Goal: Task Accomplishment & Management: Use online tool/utility

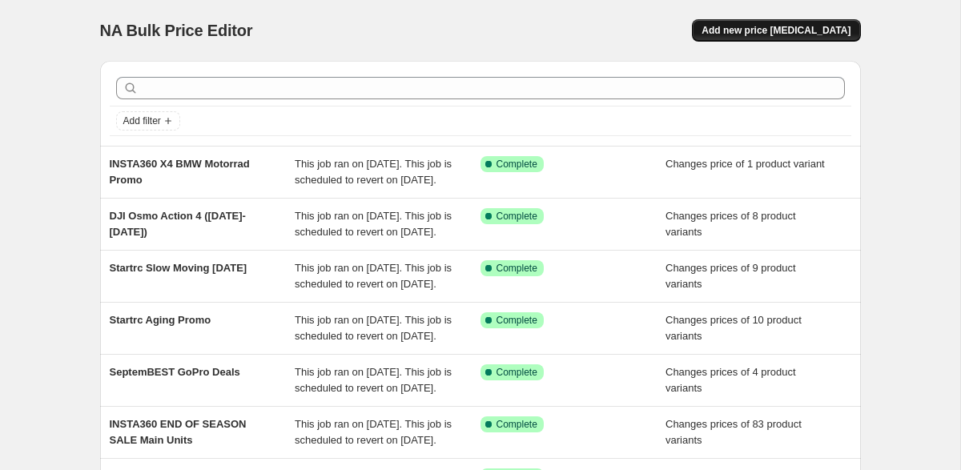
click at [765, 32] on span "Add new price [MEDICAL_DATA]" at bounding box center [776, 30] width 149 height 13
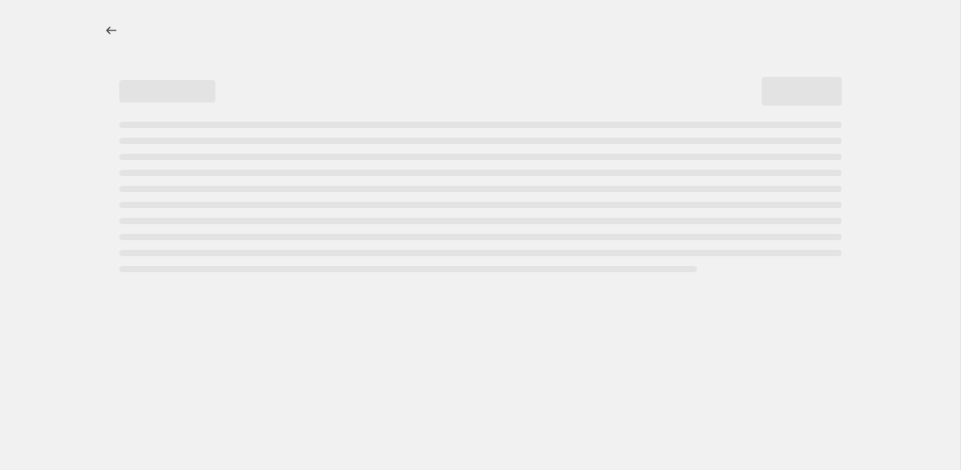
select select "percentage"
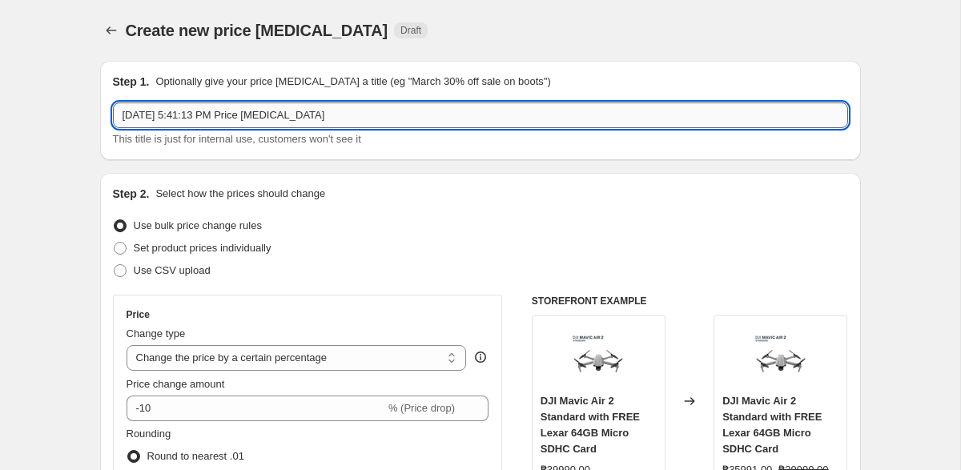
click at [420, 115] on input "[DATE] 5:41:13 PM Price [MEDICAL_DATA]" at bounding box center [480, 116] width 735 height 26
paste input "BOOX up to 10%"
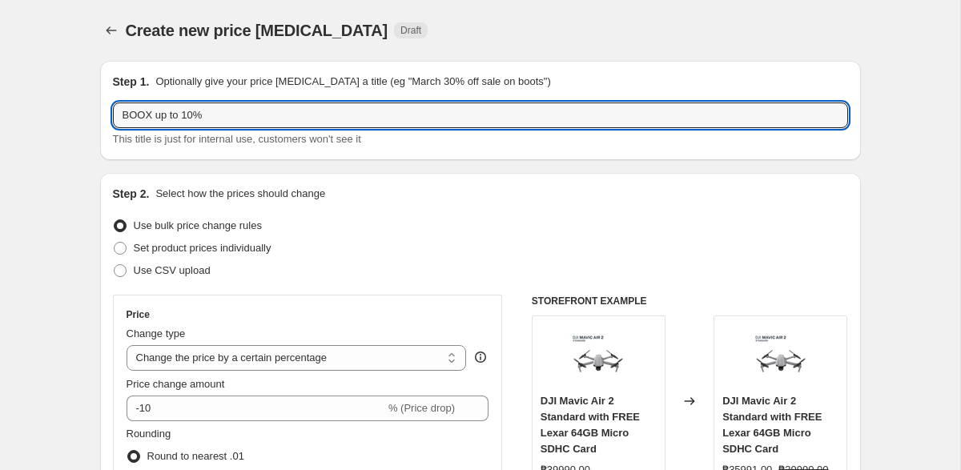
type input "BOOX up to 10%"
click at [529, 10] on div "Create new price [MEDICAL_DATA]. This page is ready Create new price [MEDICAL_D…" at bounding box center [480, 30] width 761 height 61
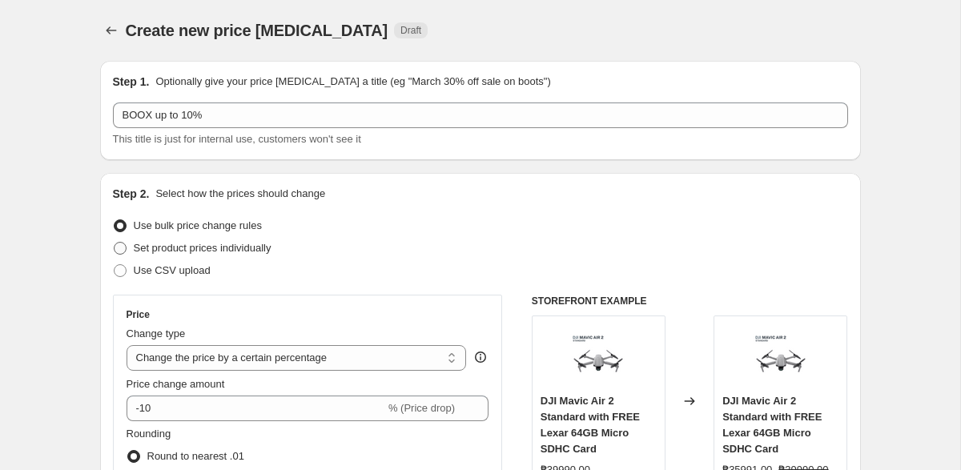
click at [211, 247] on span "Set product prices individually" at bounding box center [203, 248] width 138 height 12
click at [115, 243] on input "Set product prices individually" at bounding box center [114, 242] width 1 height 1
radio input "true"
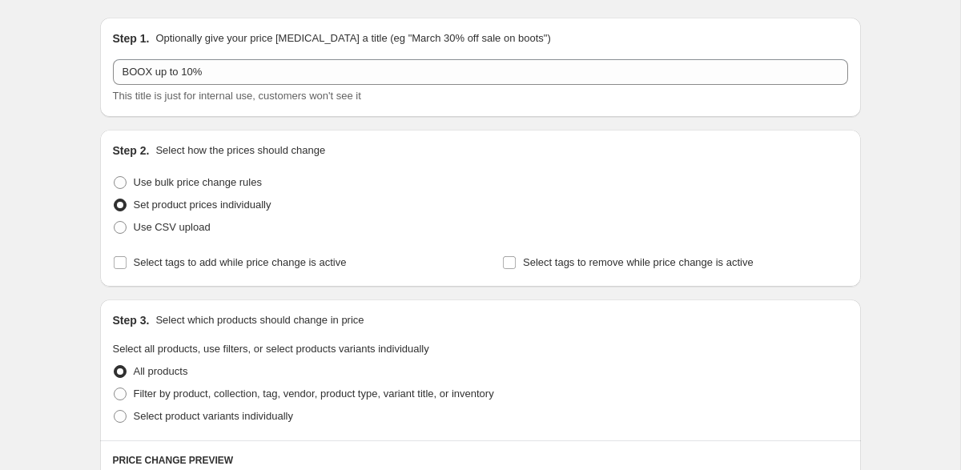
scroll to position [54, 0]
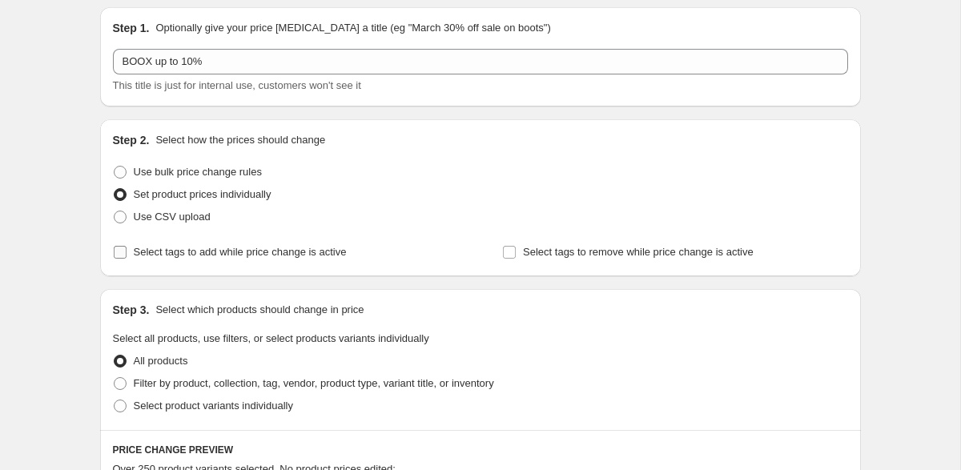
click at [322, 255] on span "Select tags to add while price change is active" at bounding box center [240, 252] width 213 height 12
click at [127, 255] on input "Select tags to add while price change is active" at bounding box center [120, 252] width 13 height 13
checkbox input "true"
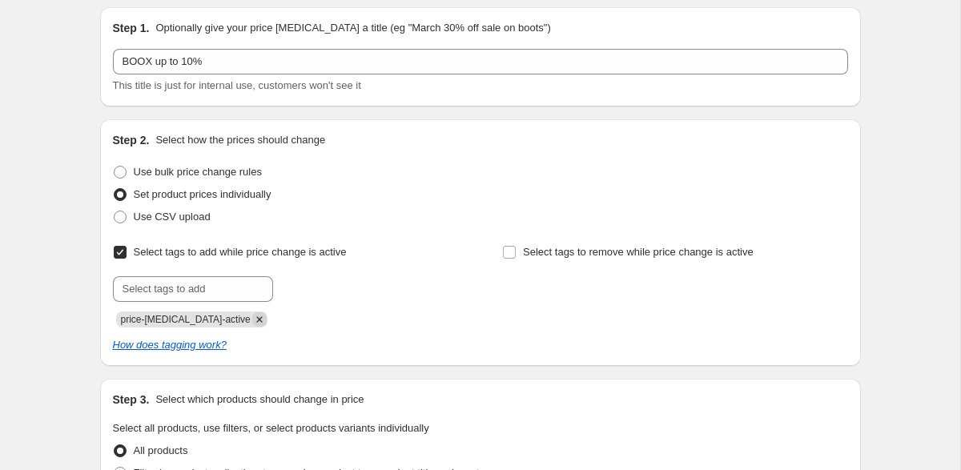
click at [252, 323] on icon "Remove price-change-job-active" at bounding box center [259, 319] width 14 height 14
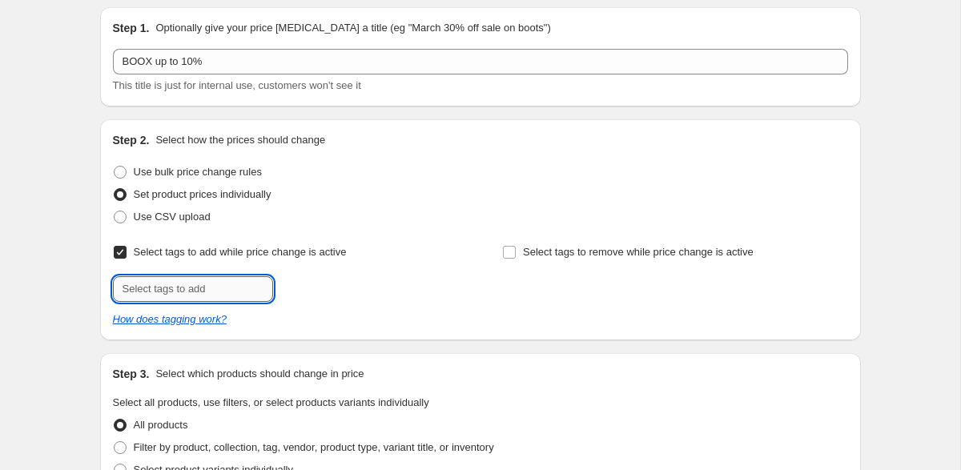
click at [223, 296] on input "text" at bounding box center [193, 289] width 160 height 26
click at [191, 279] on input "text" at bounding box center [193, 289] width 160 height 26
paste input "Deals_Boox"
type input "Deals_Boox"
click at [358, 284] on span "Deals_Boox" at bounding box center [335, 287] width 55 height 11
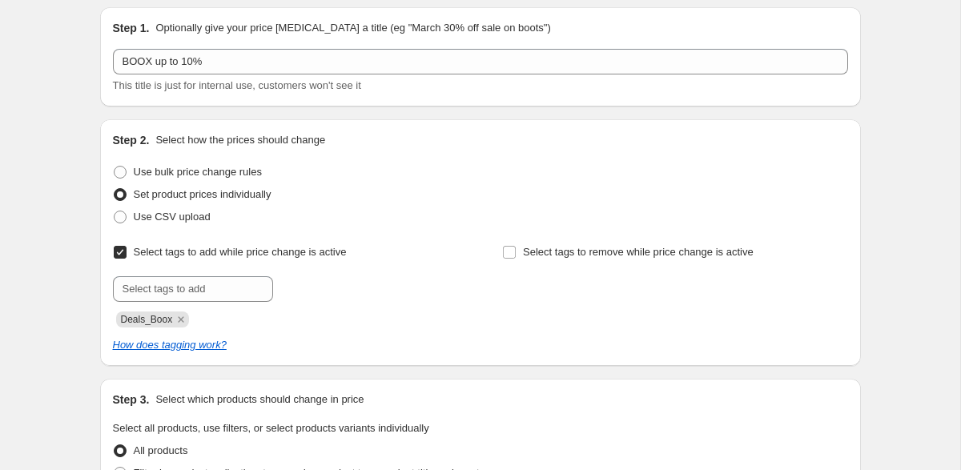
click at [358, 284] on div at bounding box center [285, 289] width 345 height 26
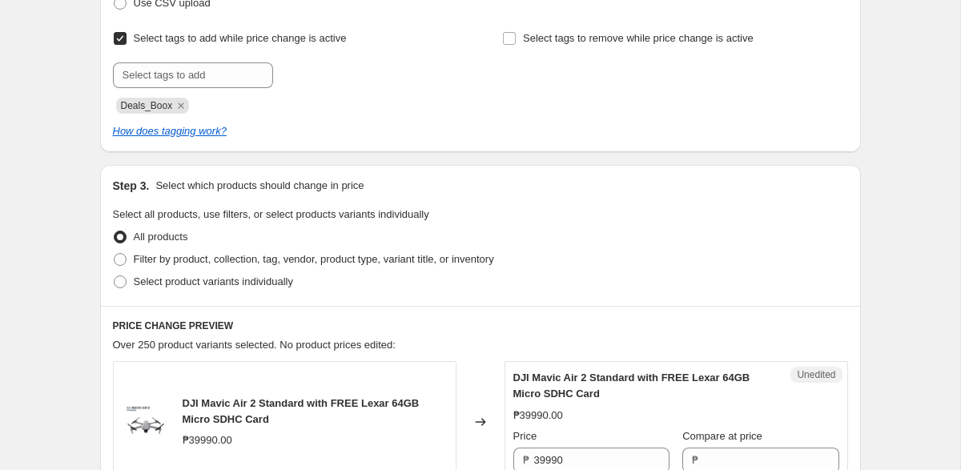
scroll to position [274, 0]
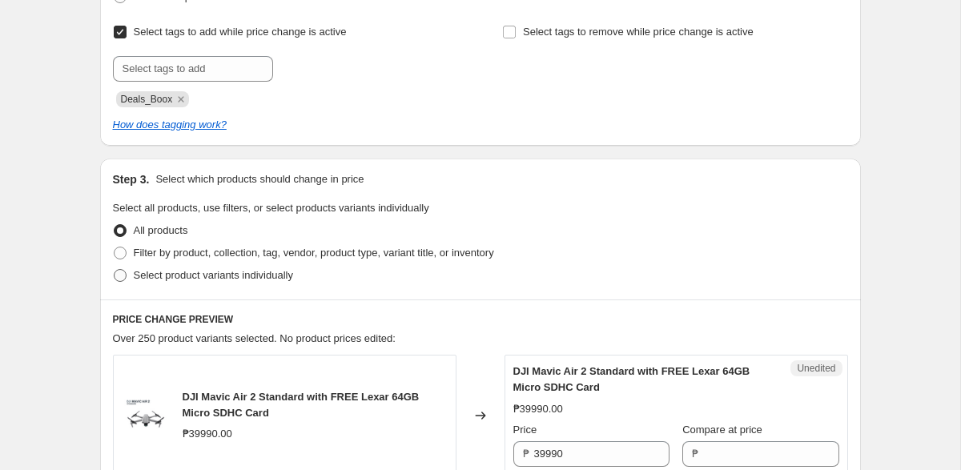
click at [162, 273] on span "Select product variants individually" at bounding box center [213, 275] width 159 height 12
click at [115, 270] on input "Select product variants individually" at bounding box center [114, 269] width 1 height 1
radio input "true"
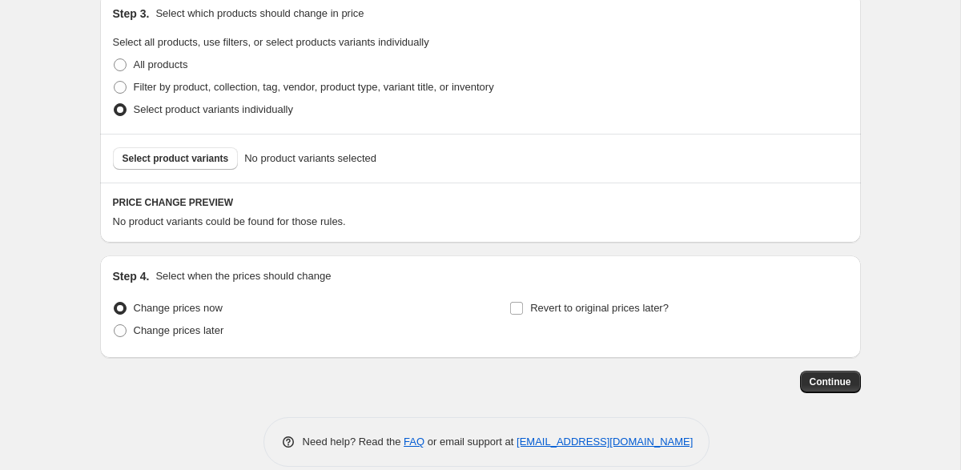
scroll to position [440, 0]
click at [168, 333] on span "Change prices later" at bounding box center [179, 330] width 90 height 12
click at [115, 324] on input "Change prices later" at bounding box center [114, 324] width 1 height 1
radio input "true"
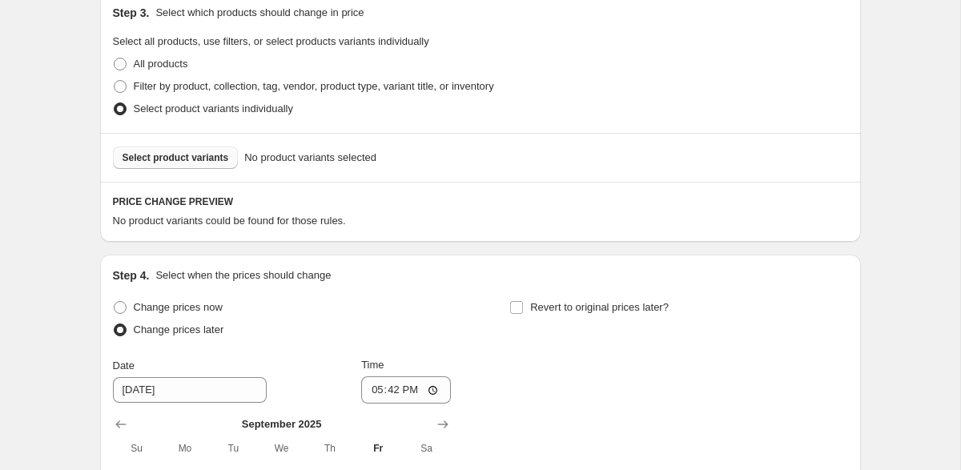
click at [199, 156] on span "Select product variants" at bounding box center [176, 157] width 107 height 13
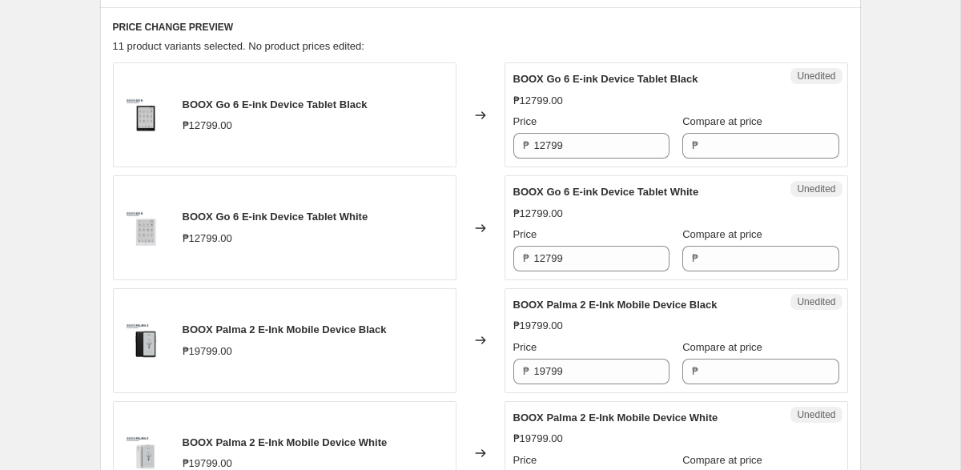
scroll to position [667, 0]
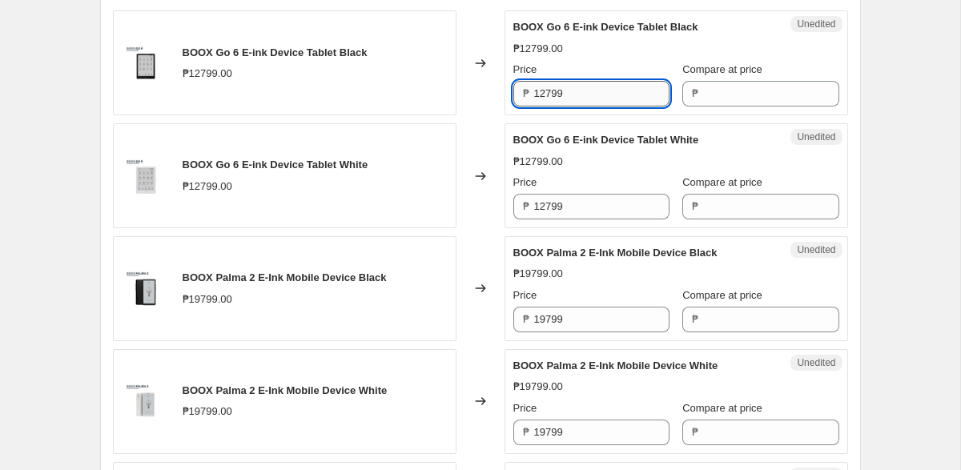
click at [577, 81] on input "12799" at bounding box center [601, 94] width 135 height 26
click at [577, 82] on input "12799" at bounding box center [601, 94] width 135 height 26
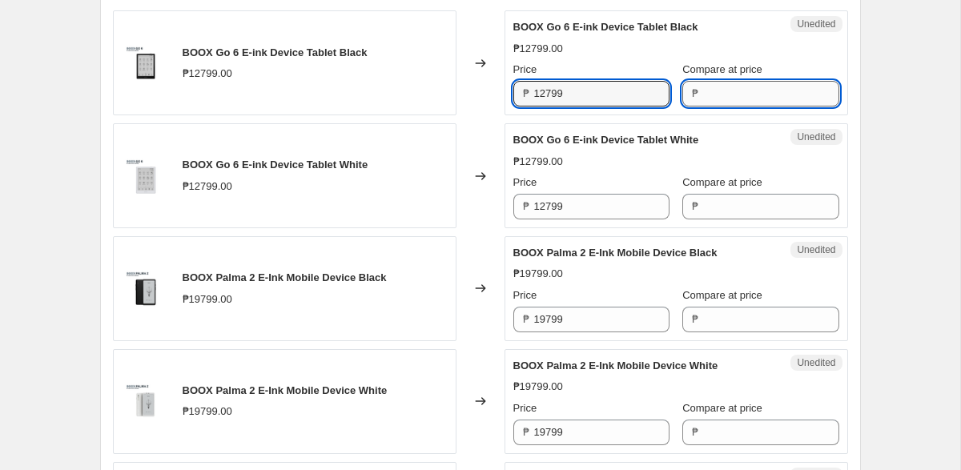
click at [710, 98] on input "Compare at price" at bounding box center [770, 94] width 135 height 26
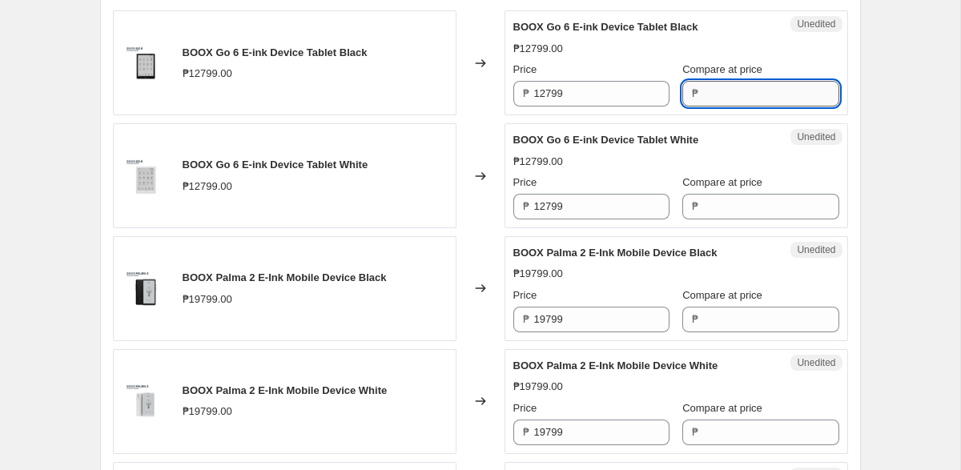
paste input "12799"
type input "12799"
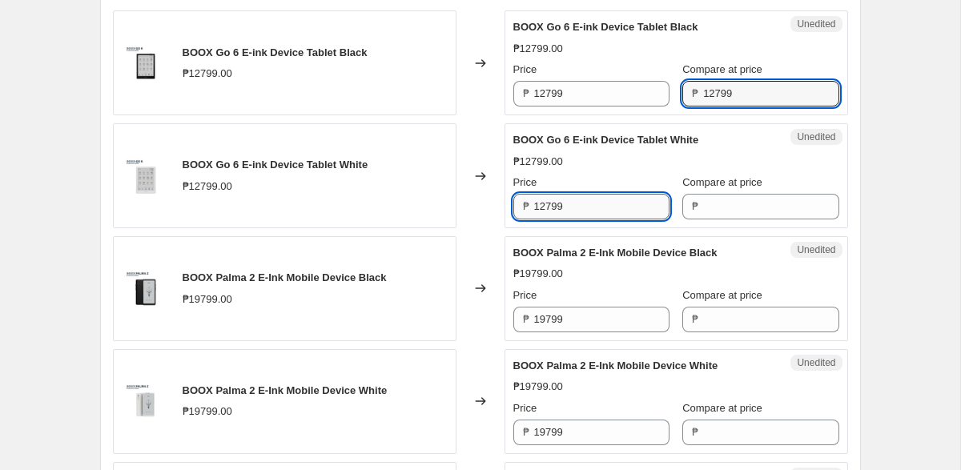
click at [609, 203] on input "12799" at bounding box center [601, 207] width 135 height 26
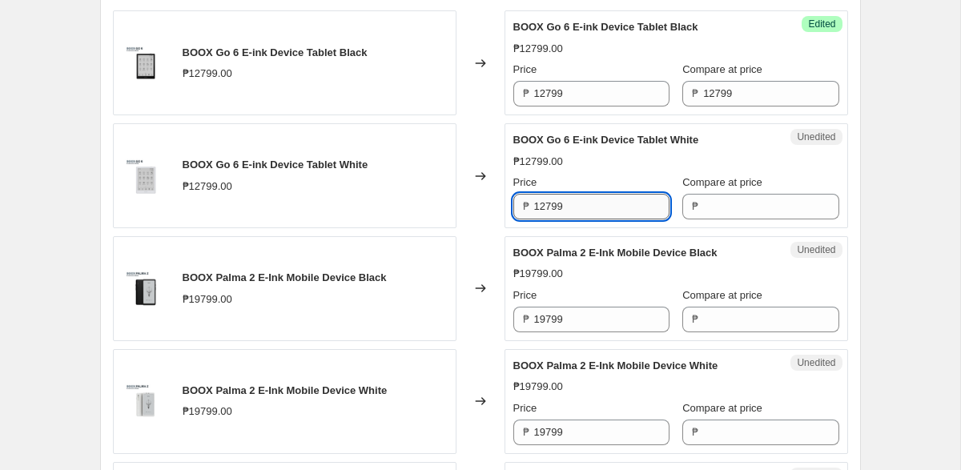
click at [609, 203] on input "12799" at bounding box center [601, 207] width 135 height 26
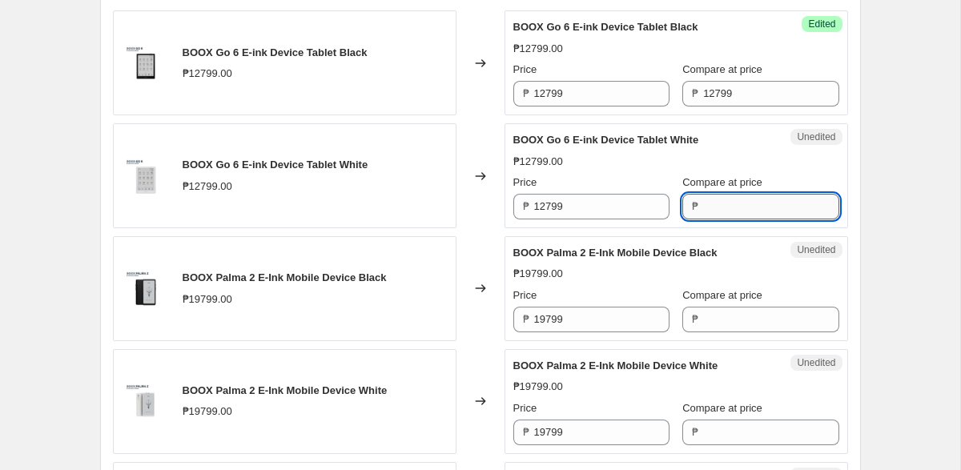
click at [776, 214] on input "Compare at price" at bounding box center [770, 207] width 135 height 26
paste input "12799"
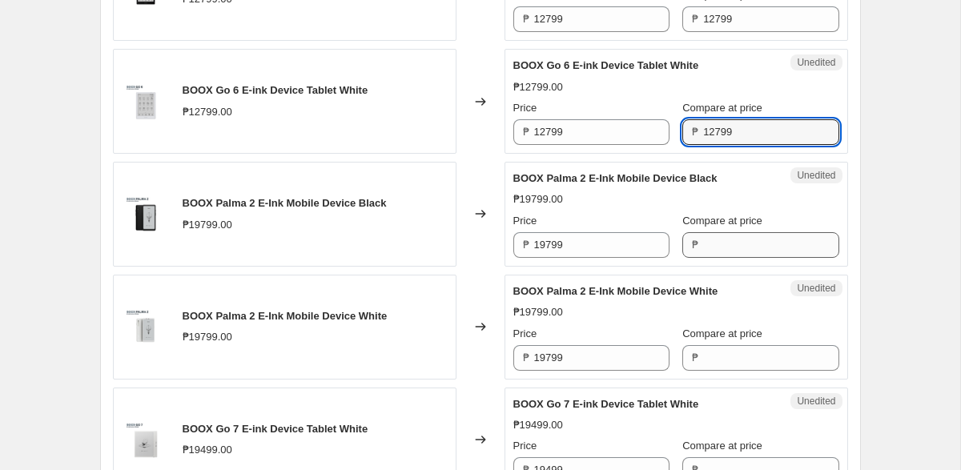
scroll to position [769, 0]
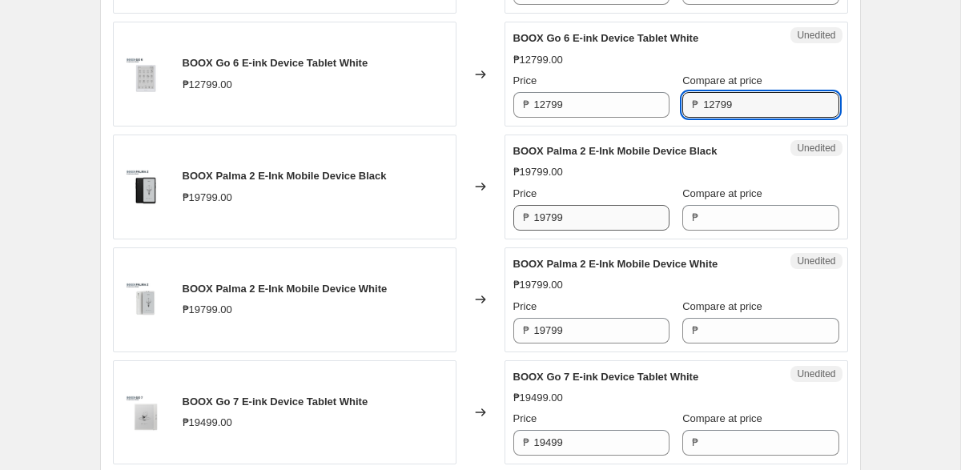
type input "12799"
click at [606, 219] on input "19799" at bounding box center [601, 218] width 135 height 26
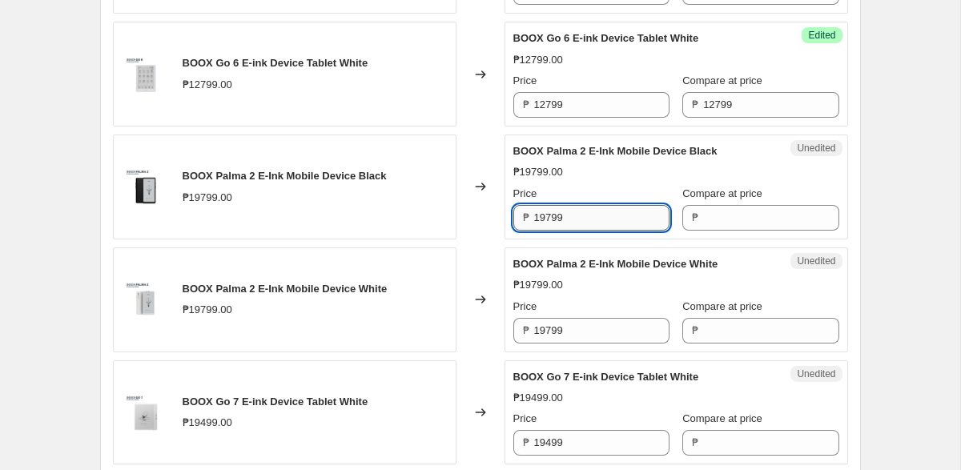
click at [606, 219] on input "19799" at bounding box center [601, 218] width 135 height 26
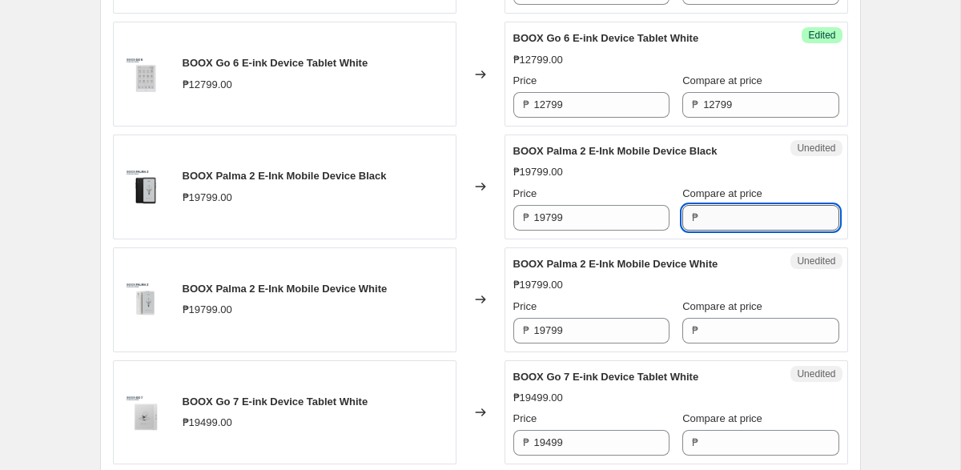
click at [723, 219] on input "Compare at price" at bounding box center [770, 218] width 135 height 26
paste input "19799"
type input "19799"
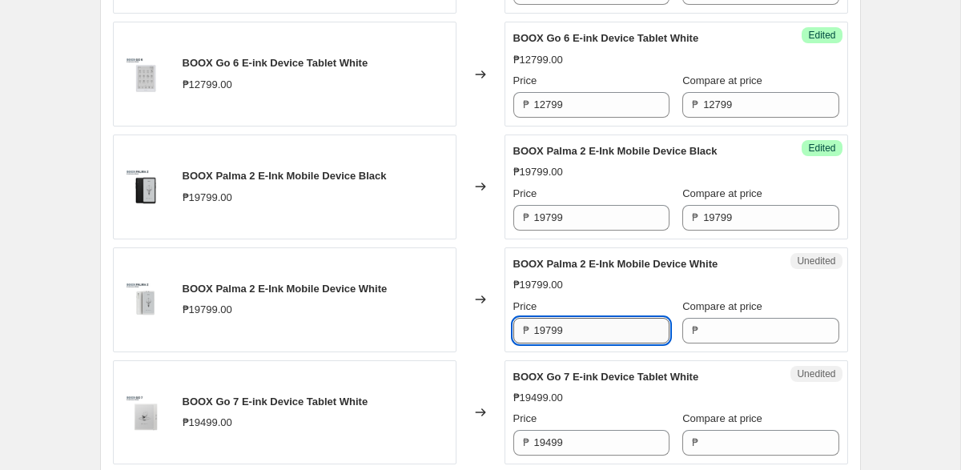
click at [572, 324] on input "19799" at bounding box center [601, 331] width 135 height 26
click at [707, 332] on input "Compare at price" at bounding box center [770, 331] width 135 height 26
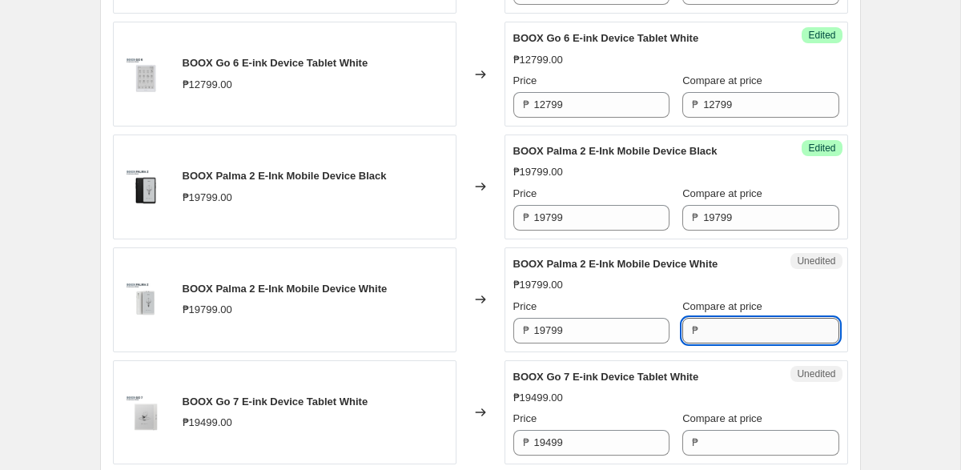
paste input "19799"
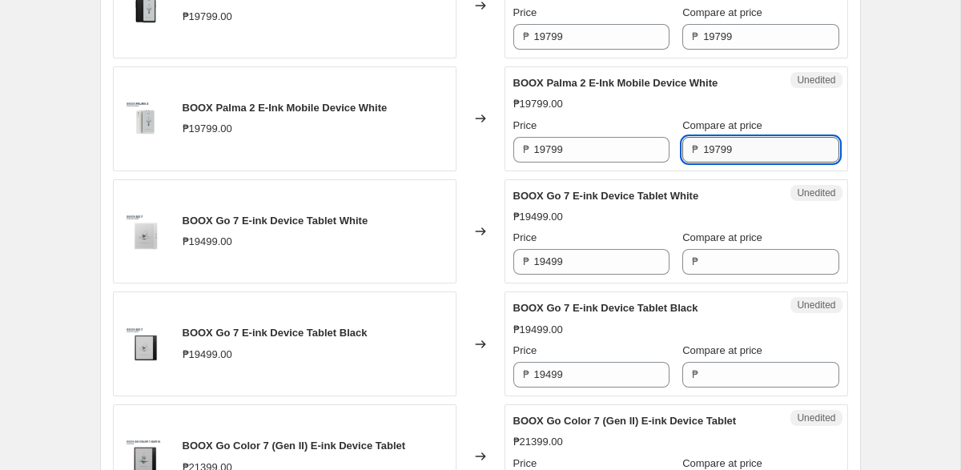
scroll to position [990, 0]
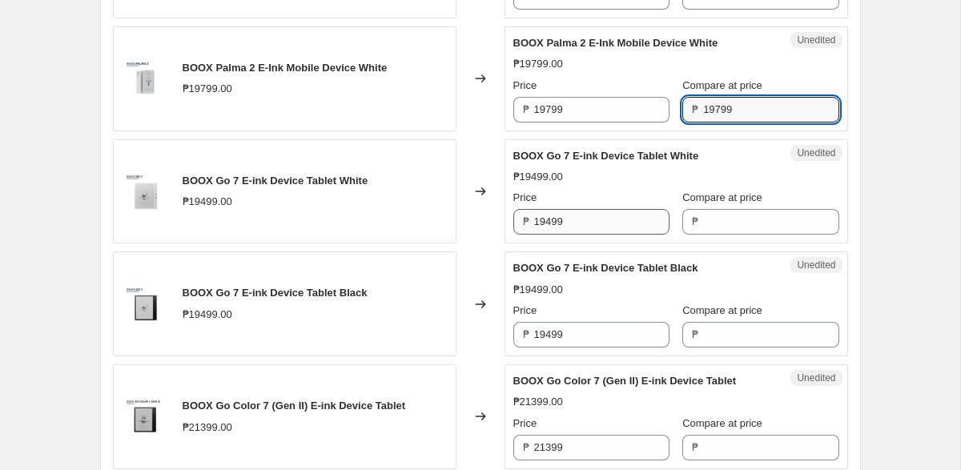
type input "19799"
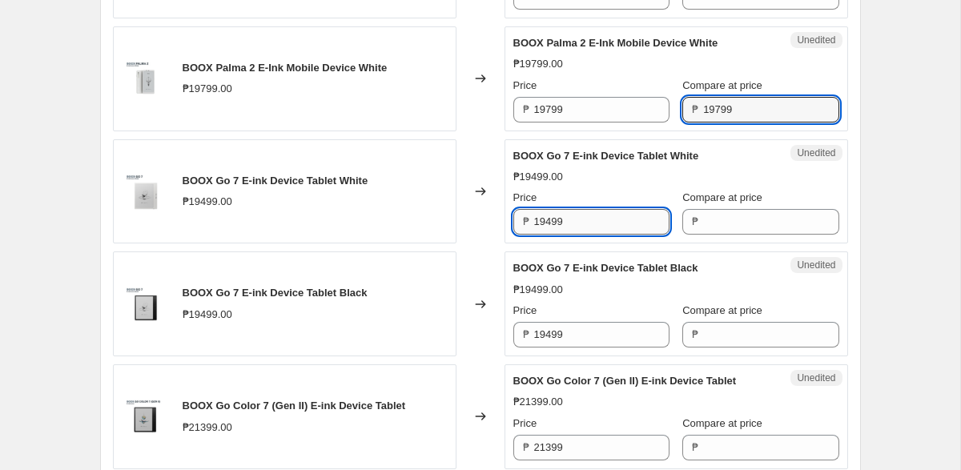
click at [583, 225] on input "19499" at bounding box center [601, 222] width 135 height 26
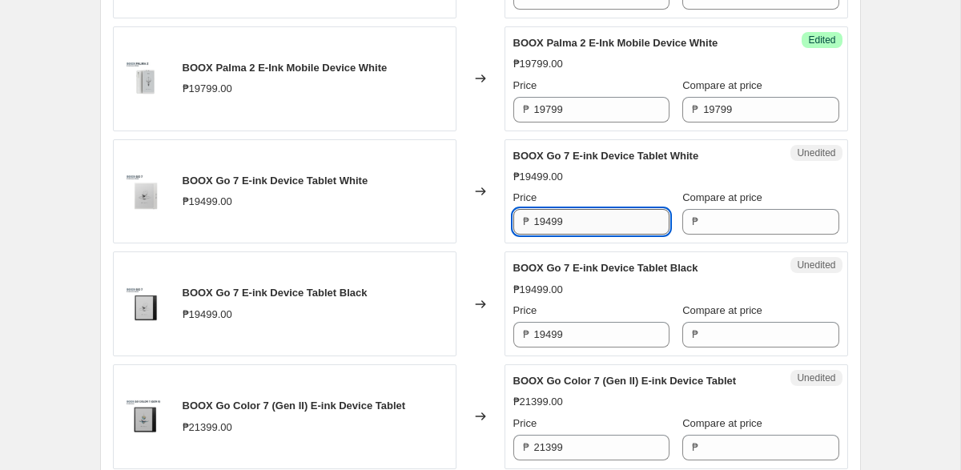
click at [583, 225] on input "19499" at bounding box center [601, 222] width 135 height 26
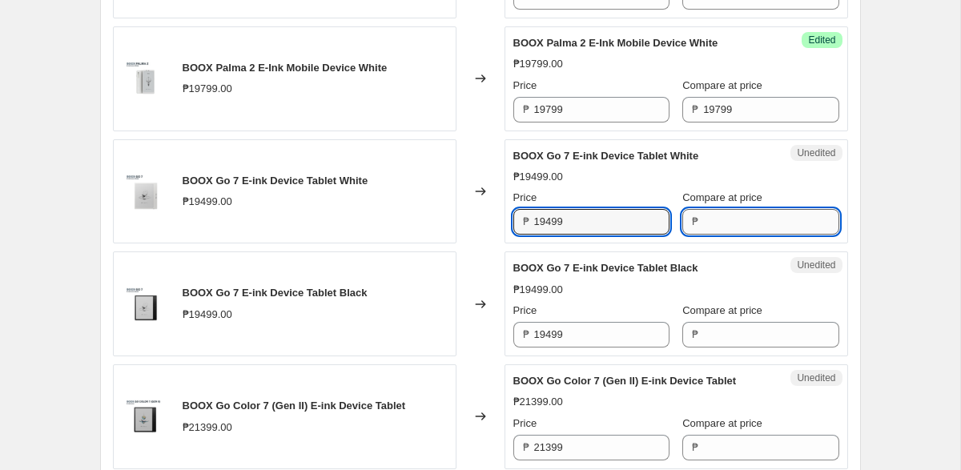
click at [725, 223] on input "Compare at price" at bounding box center [770, 222] width 135 height 26
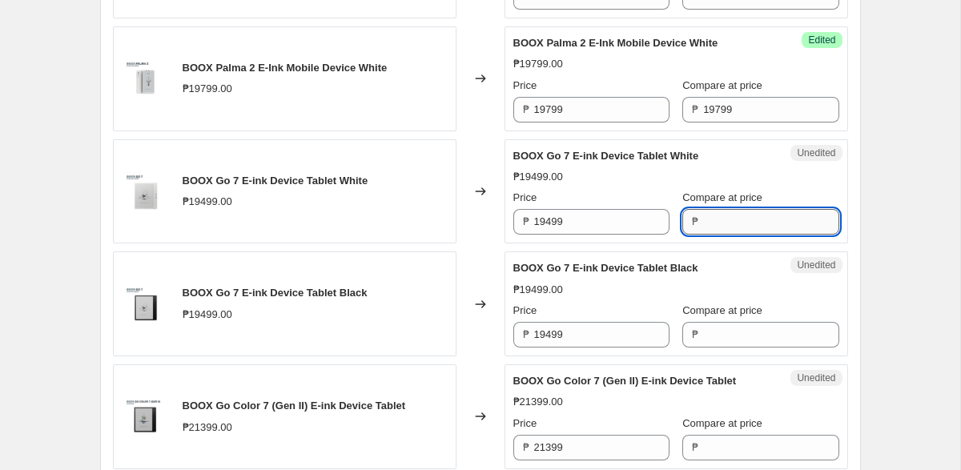
paste input "19499"
type input "19499"
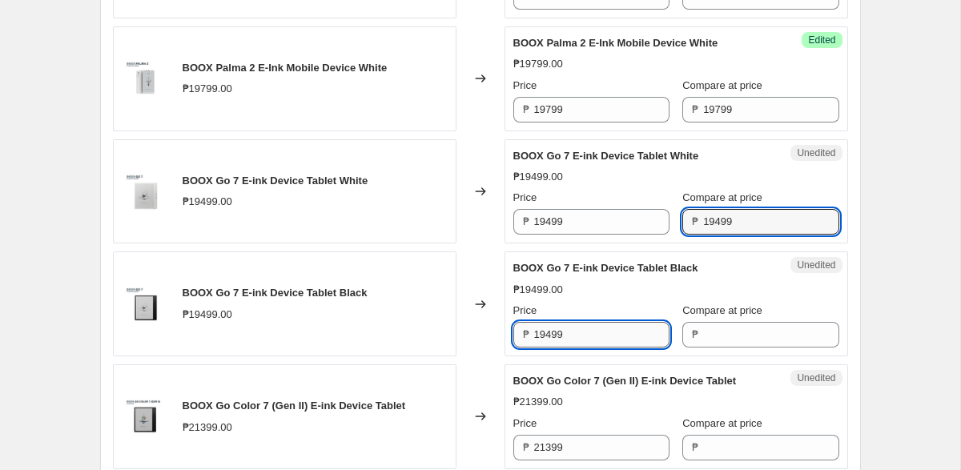
click at [617, 332] on input "19499" at bounding box center [601, 335] width 135 height 26
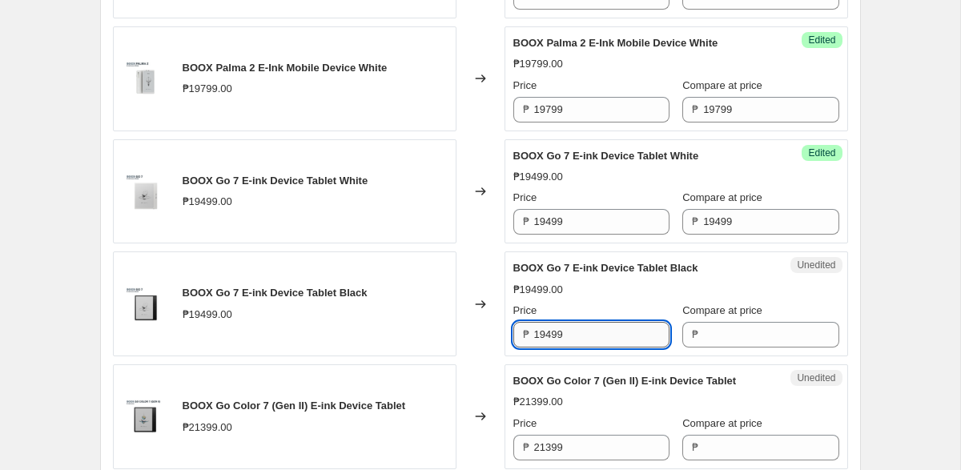
click at [617, 332] on input "19499" at bounding box center [601, 335] width 135 height 26
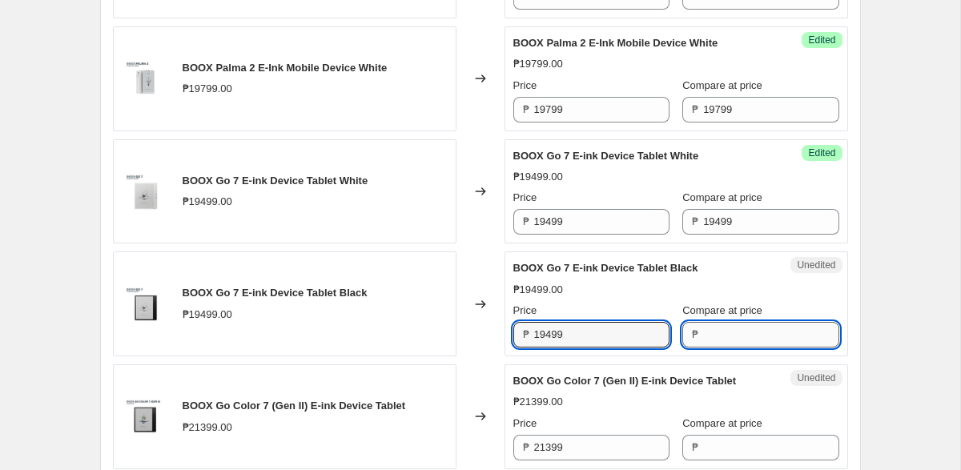
click at [703, 332] on input "Compare at price" at bounding box center [770, 335] width 135 height 26
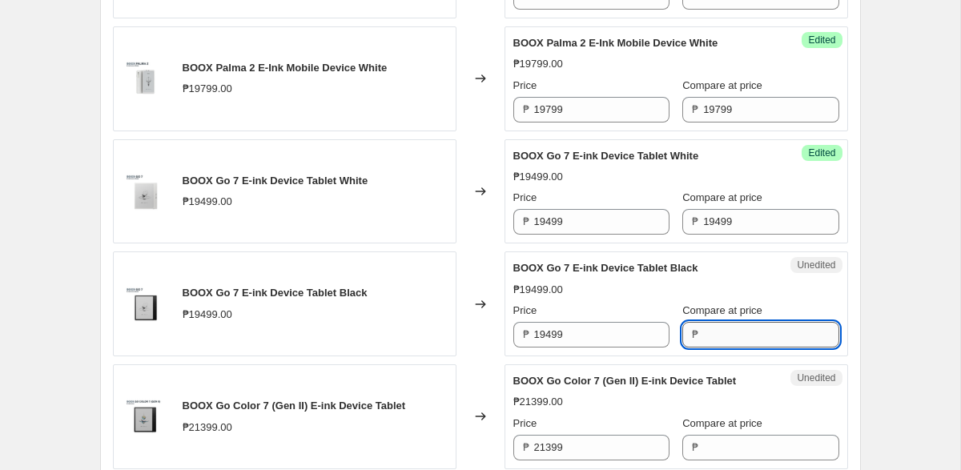
paste input "19499"
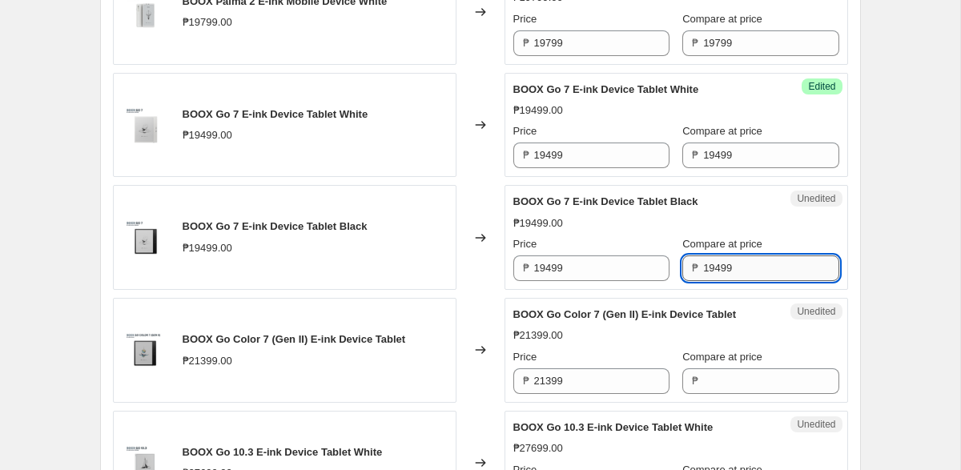
scroll to position [1093, 0]
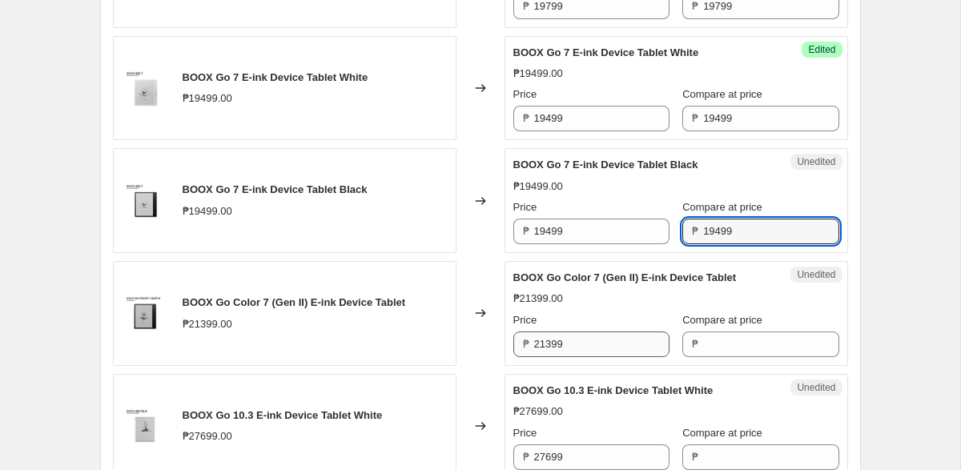
type input "19499"
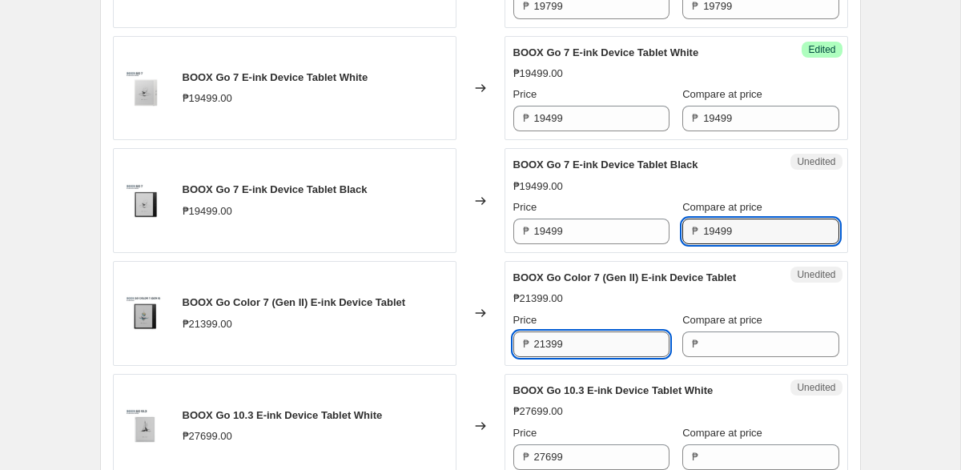
click at [592, 343] on input "21399" at bounding box center [601, 345] width 135 height 26
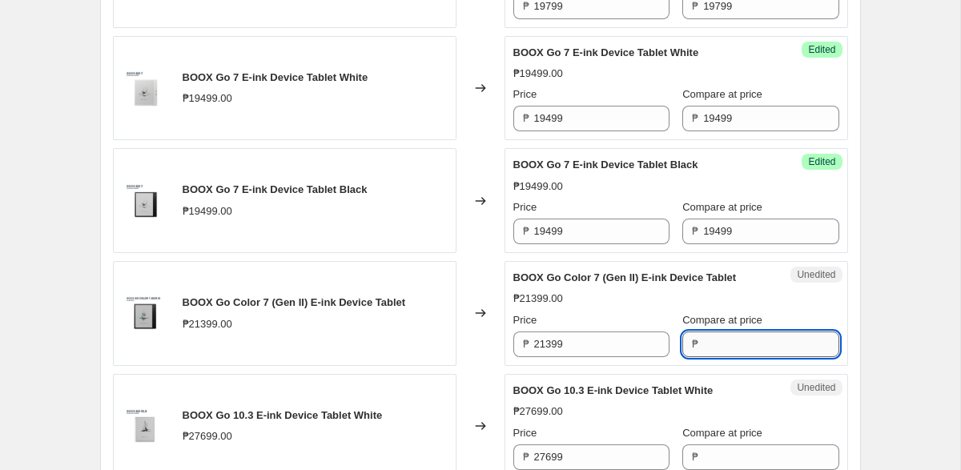
click at [720, 352] on input "Compare at price" at bounding box center [770, 345] width 135 height 26
paste input "21399"
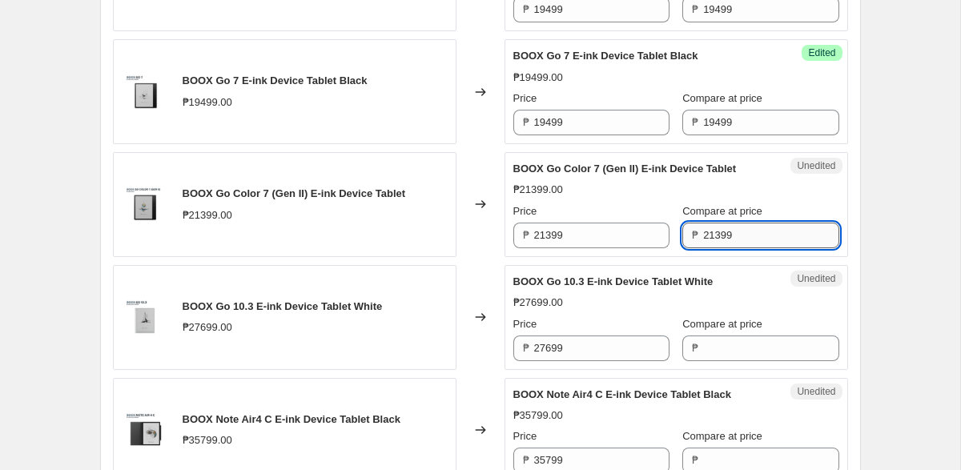
scroll to position [1265, 0]
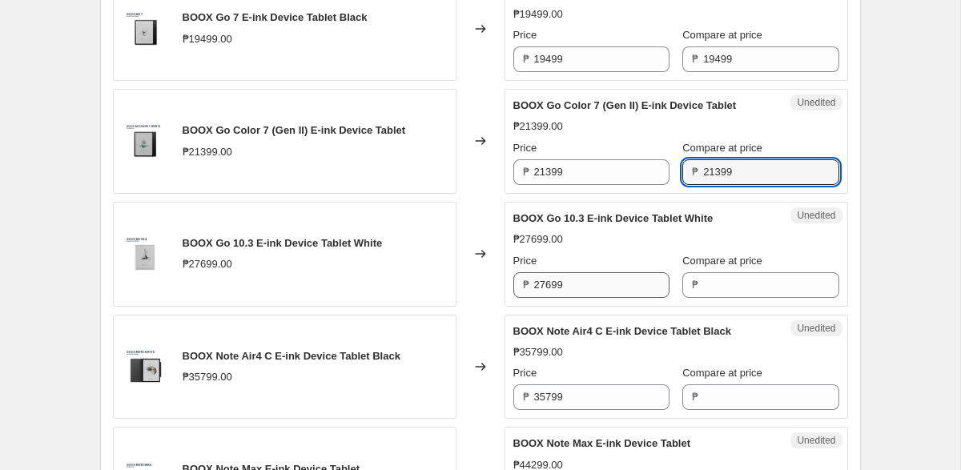
type input "21399"
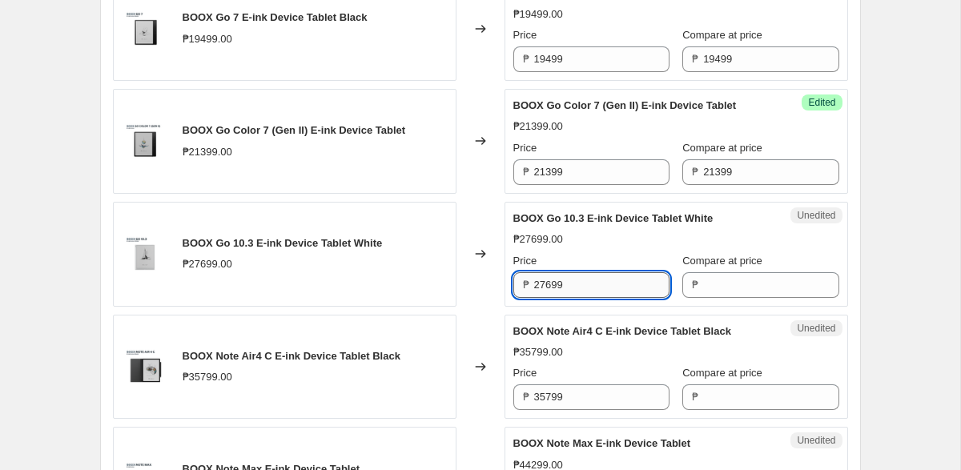
click at [603, 287] on input "27699" at bounding box center [601, 285] width 135 height 26
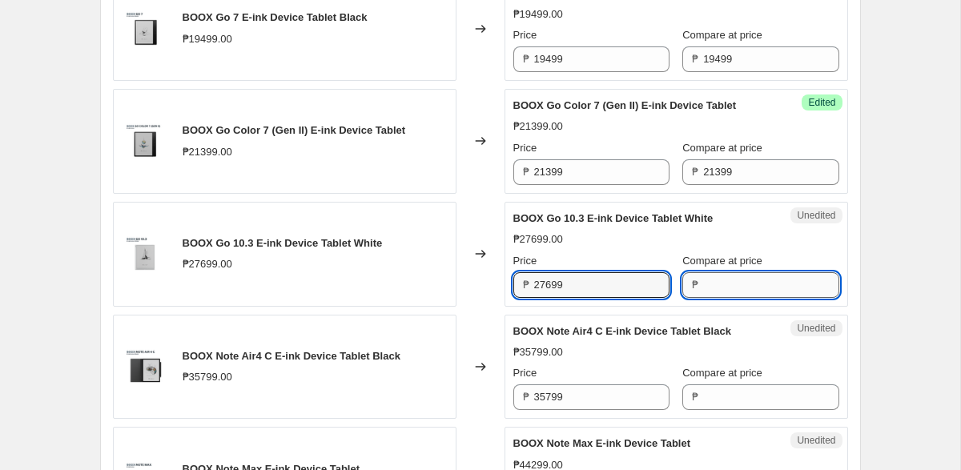
click at [718, 285] on input "Compare at price" at bounding box center [770, 285] width 135 height 26
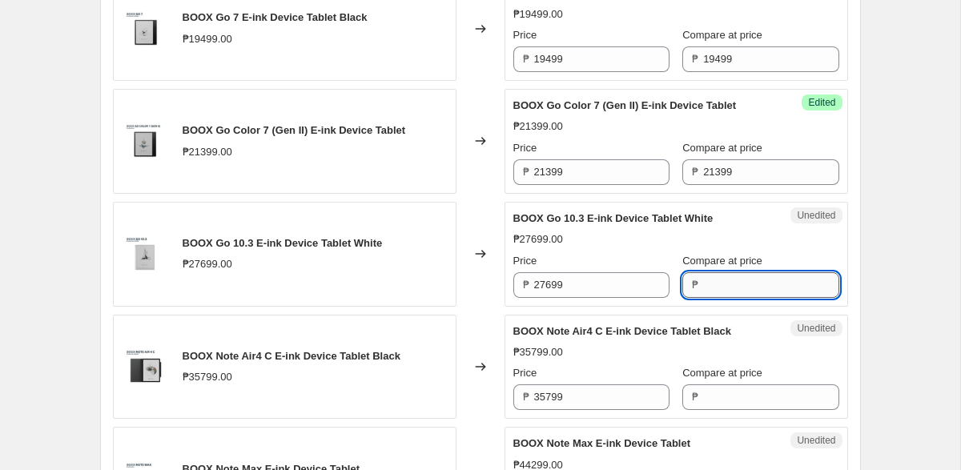
paste input "27699"
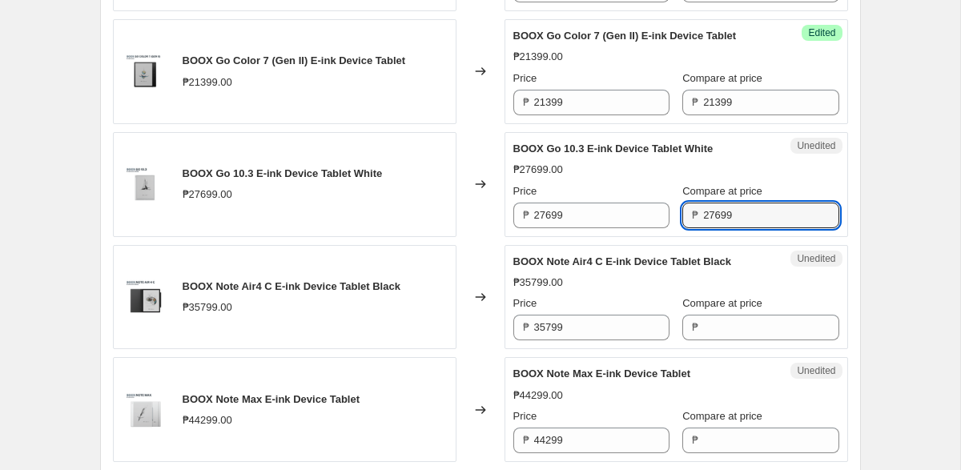
scroll to position [1360, 0]
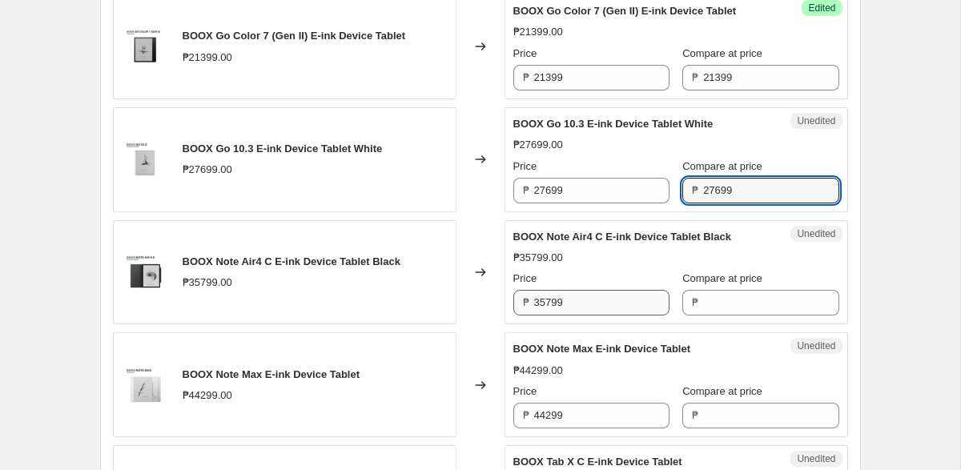
type input "27699"
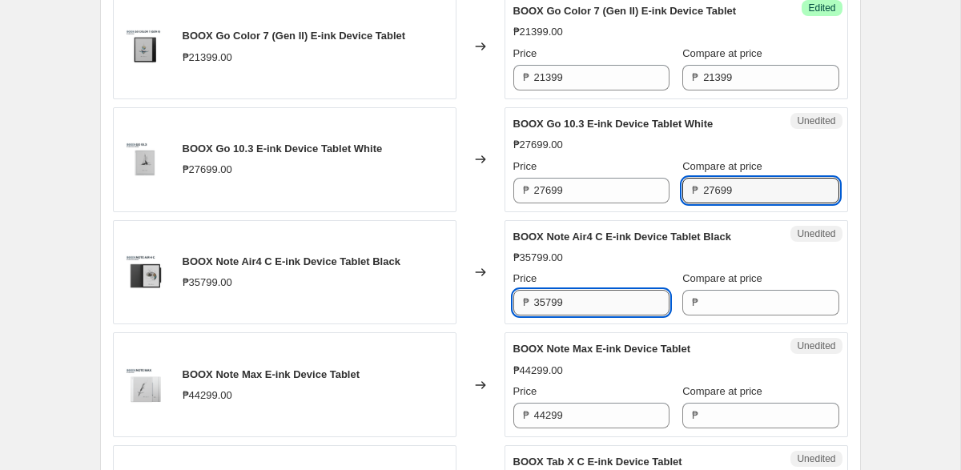
click at [591, 306] on input "35799" at bounding box center [601, 303] width 135 height 26
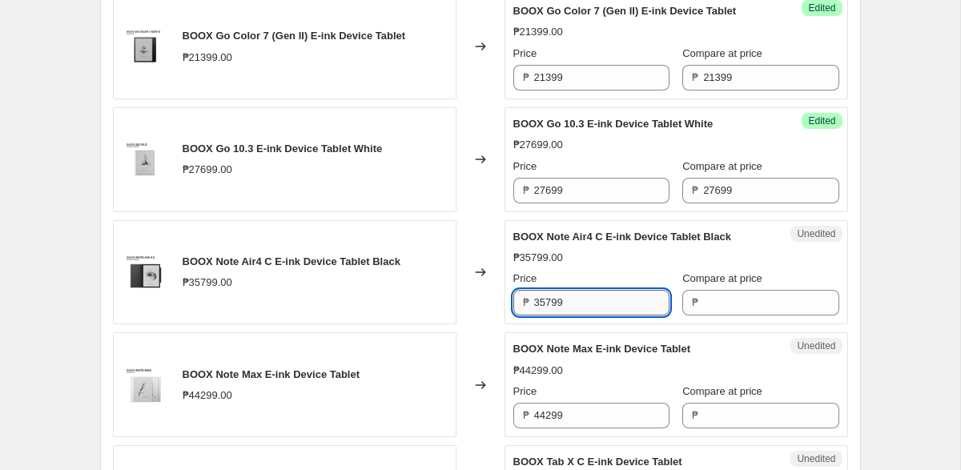
click at [591, 306] on input "35799" at bounding box center [601, 303] width 135 height 26
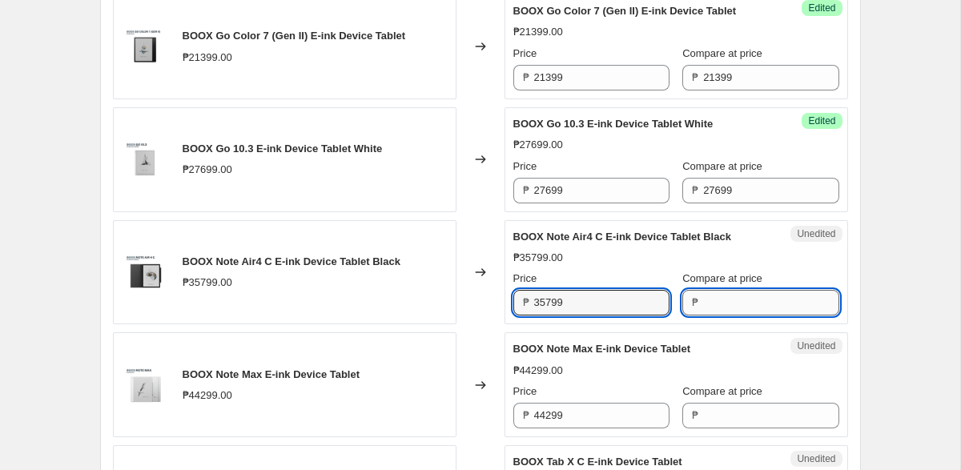
click at [703, 304] on input "Compare at price" at bounding box center [770, 303] width 135 height 26
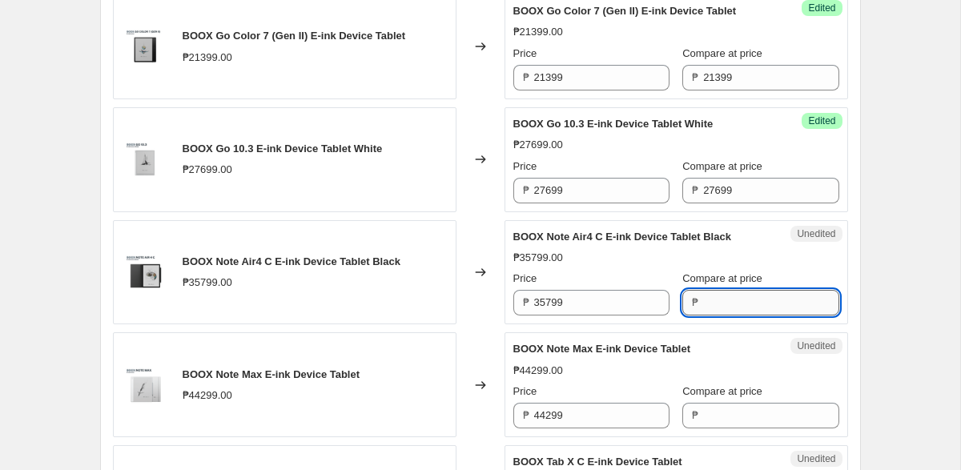
paste input "35799"
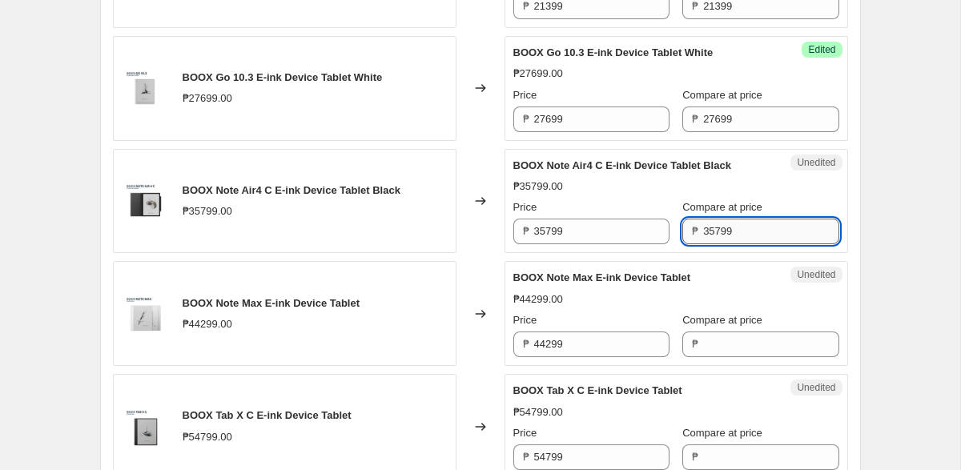
scroll to position [1463, 0]
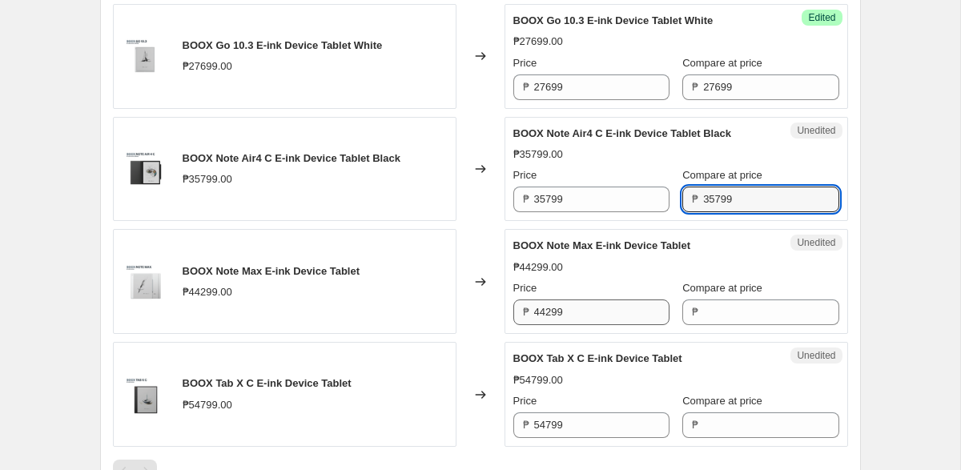
type input "35799"
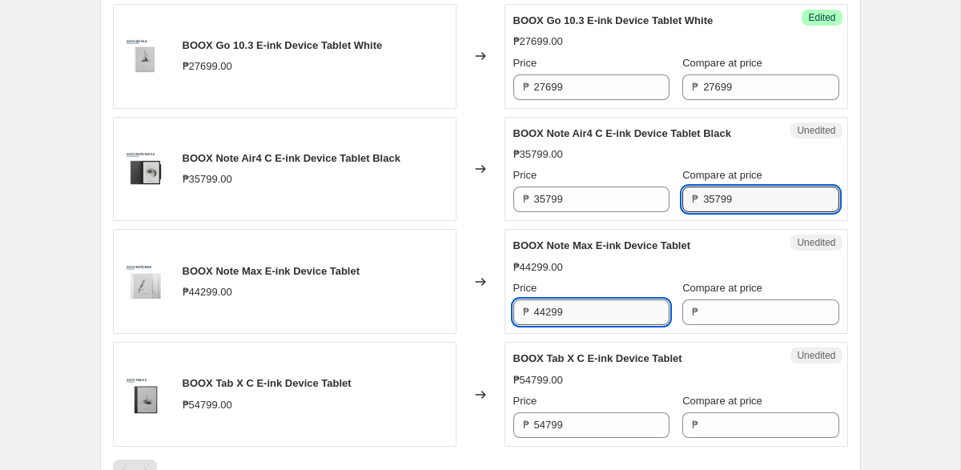
click at [598, 315] on input "44299" at bounding box center [601, 313] width 135 height 26
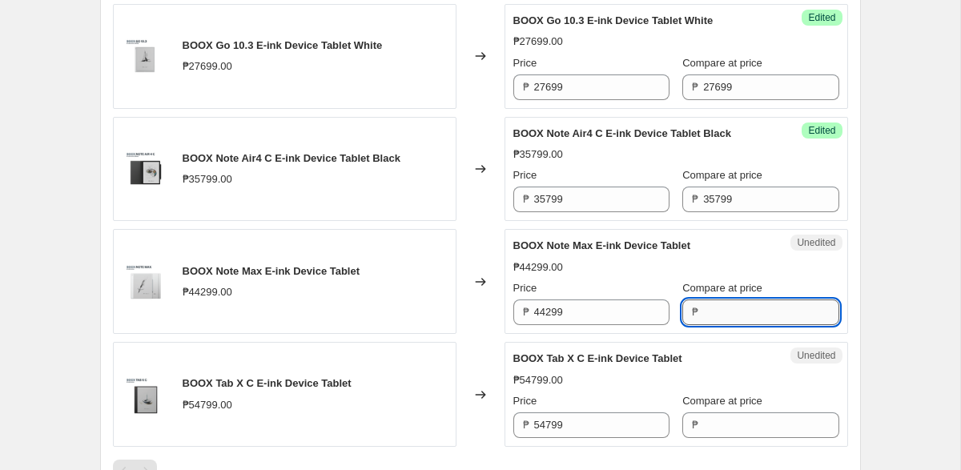
click at [705, 310] on input "Compare at price" at bounding box center [770, 313] width 135 height 26
paste input "44299"
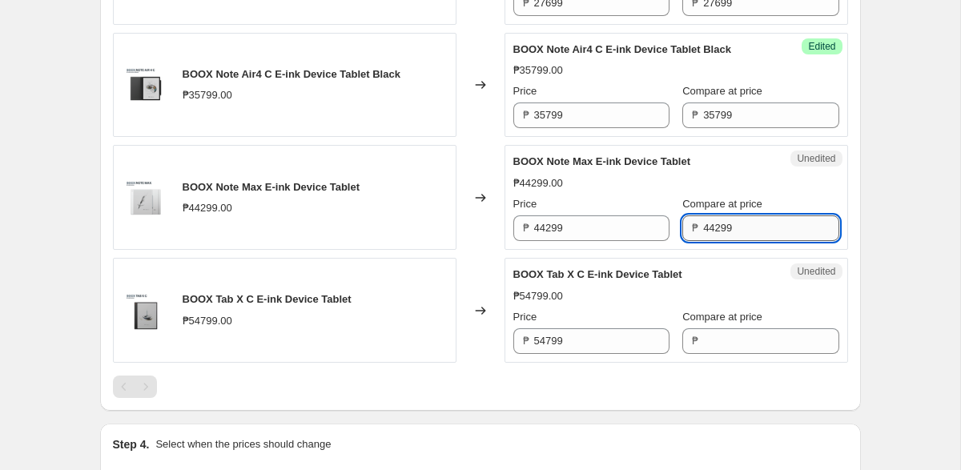
scroll to position [1575, 0]
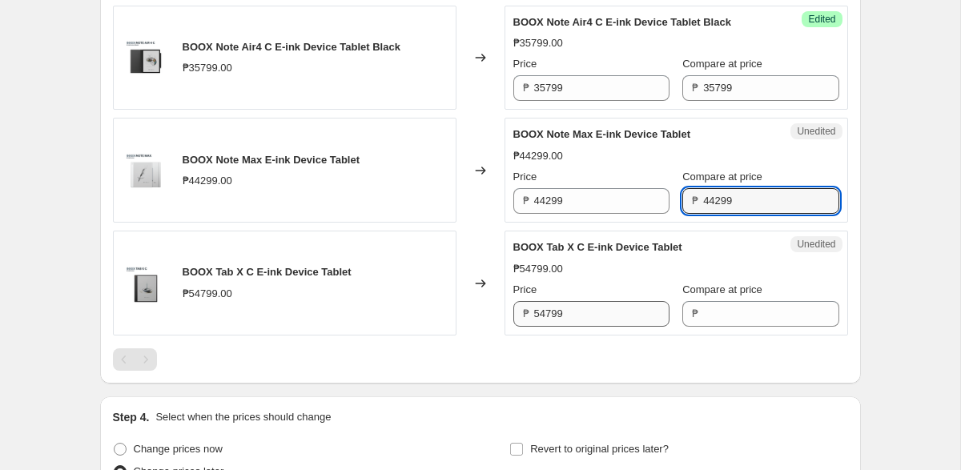
type input "44299"
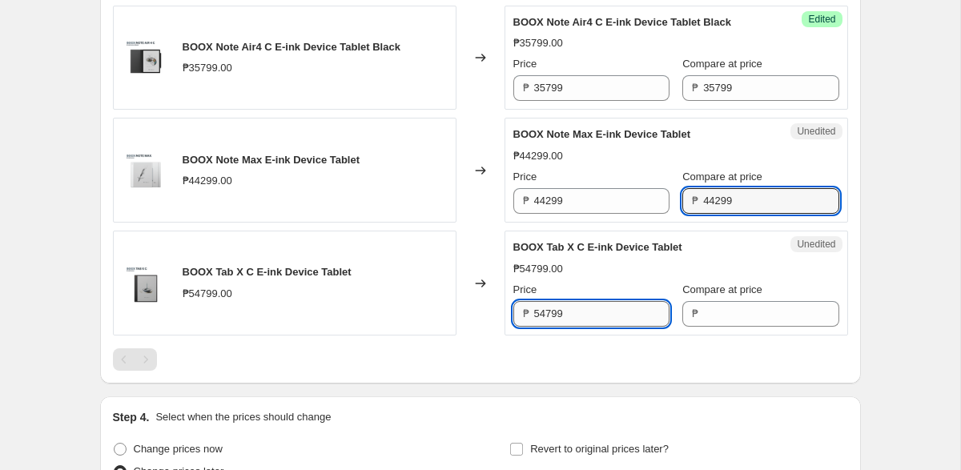
click at [606, 318] on input "54799" at bounding box center [601, 314] width 135 height 26
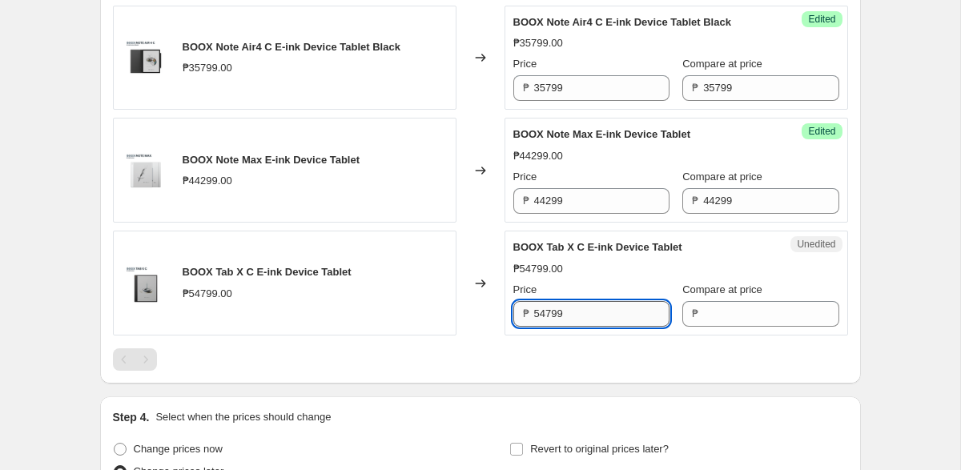
click at [606, 318] on input "54799" at bounding box center [601, 314] width 135 height 26
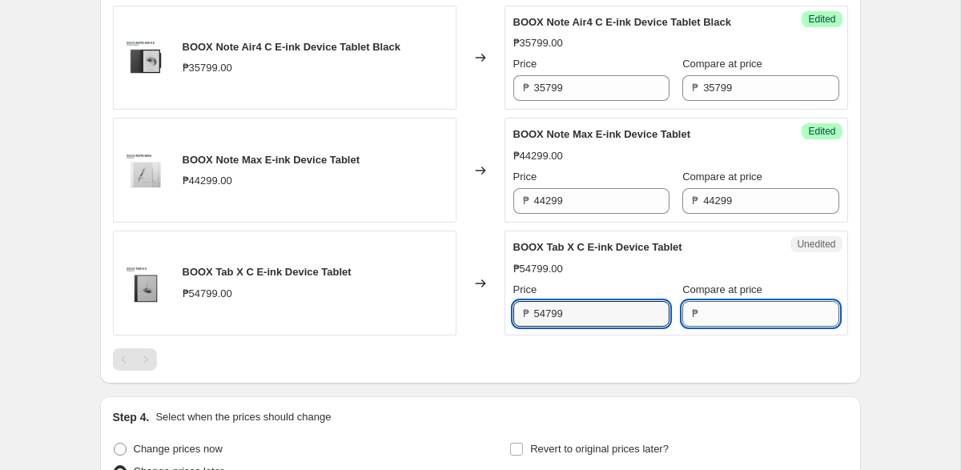
click at [703, 316] on input "Compare at price" at bounding box center [770, 314] width 135 height 26
paste input "54799"
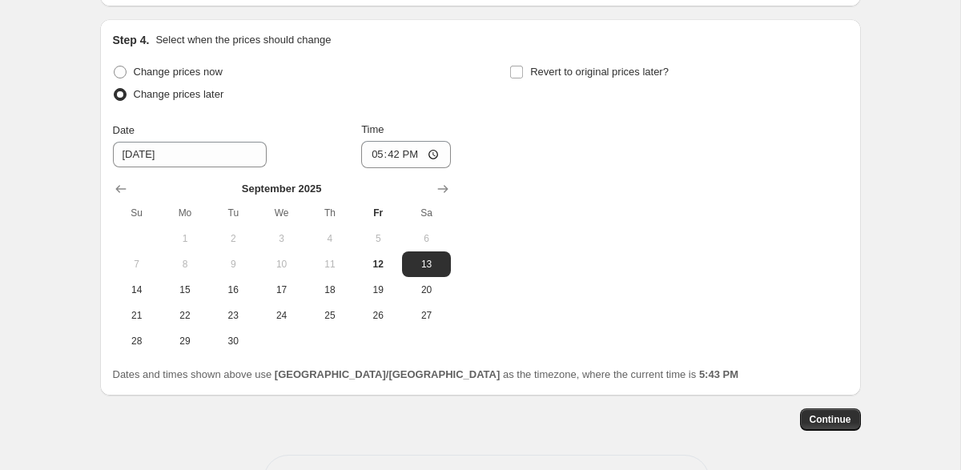
scroll to position [1953, 0]
type input "54799"
click at [391, 149] on input "17:42" at bounding box center [406, 153] width 90 height 27
click at [437, 154] on input "17:42" at bounding box center [406, 153] width 90 height 27
type input "00:00"
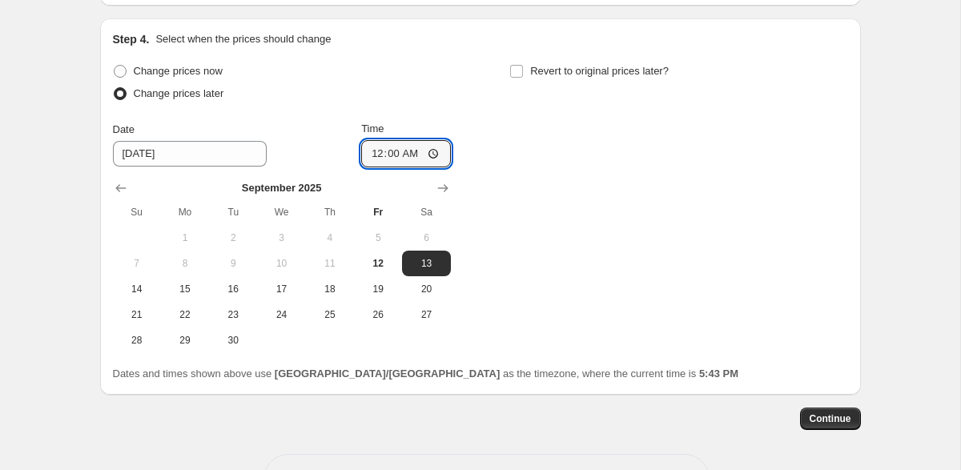
click at [553, 195] on div "Change prices now Change prices later Date [DATE] Time 00:00 [DATE] Su Mo Tu We…" at bounding box center [480, 206] width 735 height 293
click at [522, 69] on input "Revert to original prices later?" at bounding box center [516, 71] width 13 height 13
checkbox input "true"
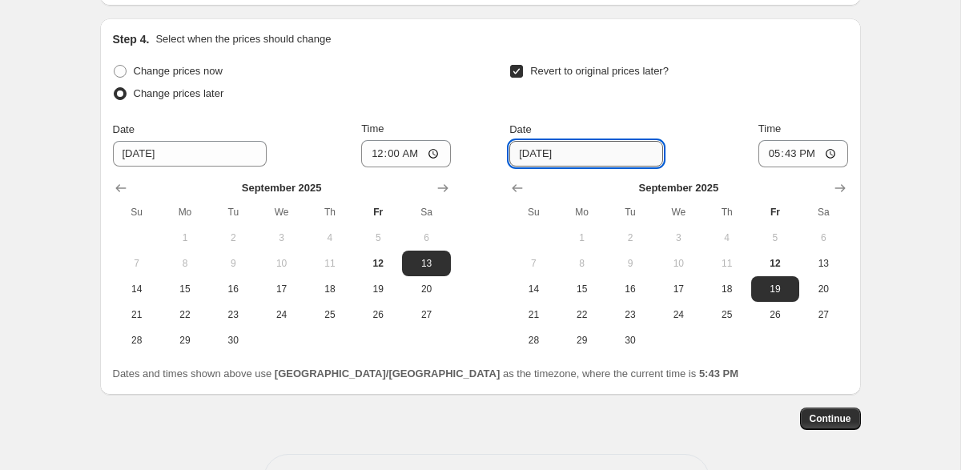
click at [586, 154] on input "[DATE]" at bounding box center [586, 154] width 154 height 26
click at [549, 155] on input "[DATE]" at bounding box center [586, 154] width 154 height 26
click at [832, 189] on icon "Show next month, October 2025" at bounding box center [840, 188] width 16 height 16
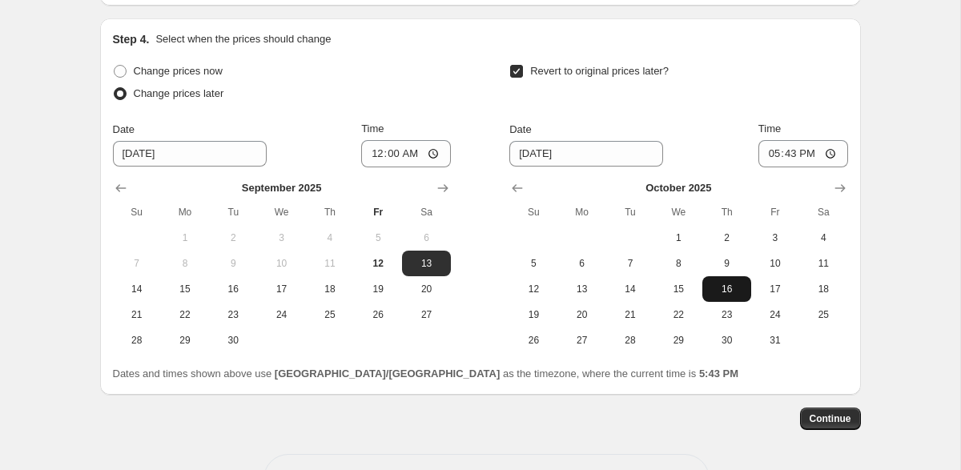
click at [734, 290] on span "16" at bounding box center [726, 289] width 35 height 13
type input "[DATE]"
click at [810, 148] on input "17:43" at bounding box center [803, 153] width 90 height 27
click at [837, 154] on input "17:43" at bounding box center [803, 153] width 90 height 27
type input "23:59"
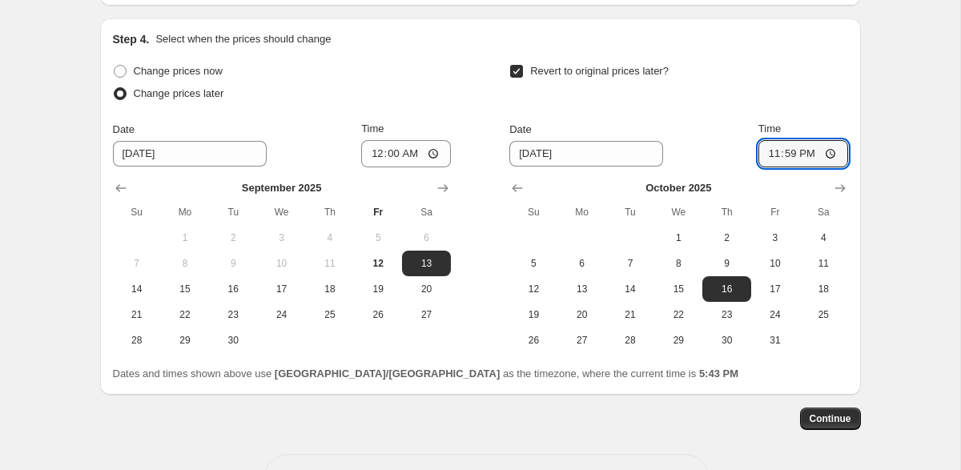
click at [822, 96] on div "Revert to original prices later?" at bounding box center [678, 84] width 338 height 48
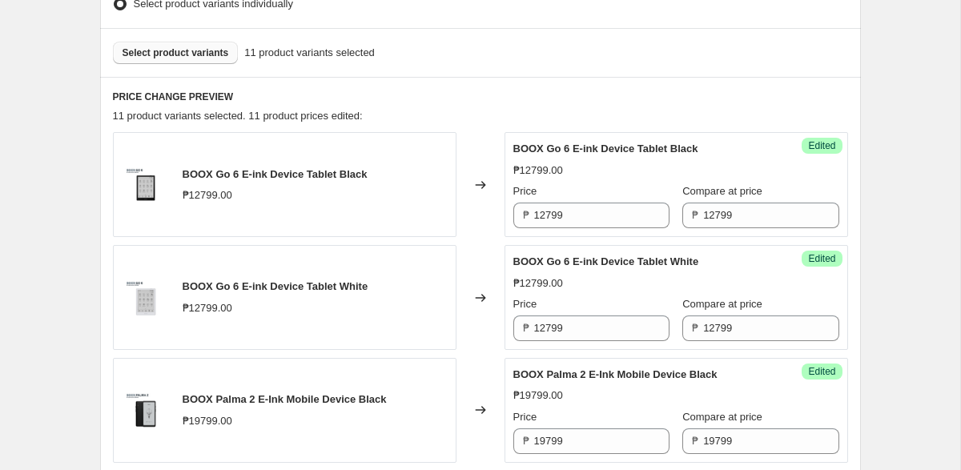
scroll to position [542, 0]
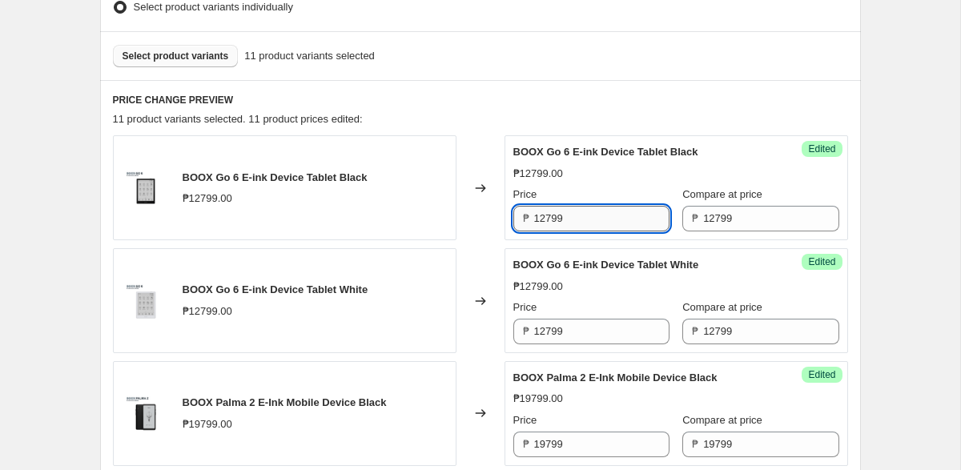
click at [575, 218] on input "12799" at bounding box center [601, 219] width 135 height 26
paste input "₱11,699.00"
type input "12799"
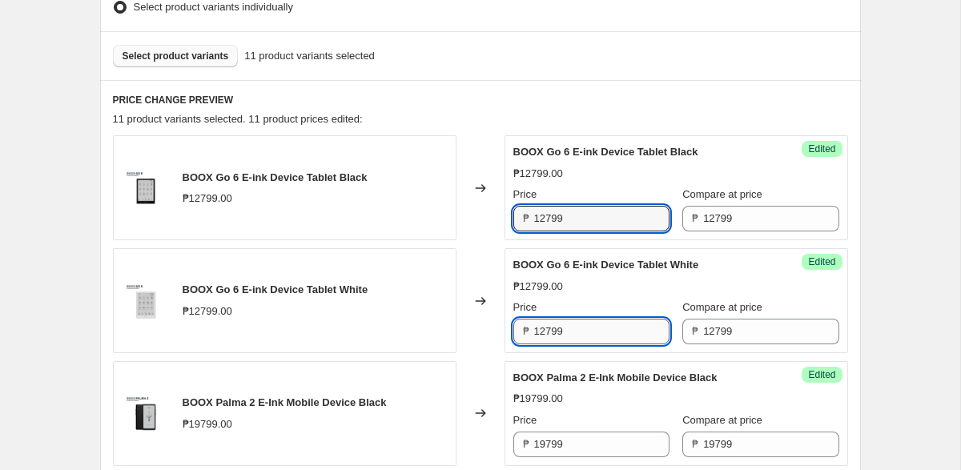
click at [576, 328] on input "12799" at bounding box center [601, 332] width 135 height 26
paste input "₱11,699.00"
type input "12799"
click at [583, 232] on div "Success Edited BOOX Go 6 E-ink Device Tablet Black ₱12799.00 Price ₱ 12799 Comp…" at bounding box center [677, 187] width 344 height 105
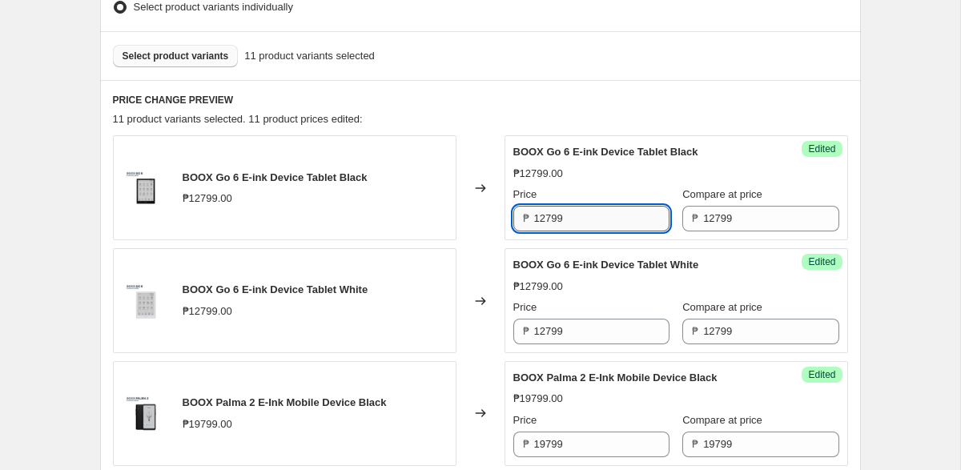
click at [583, 217] on input "12799" at bounding box center [601, 219] width 135 height 26
click at [583, 217] on input "11699" at bounding box center [601, 219] width 135 height 26
type input "11699"
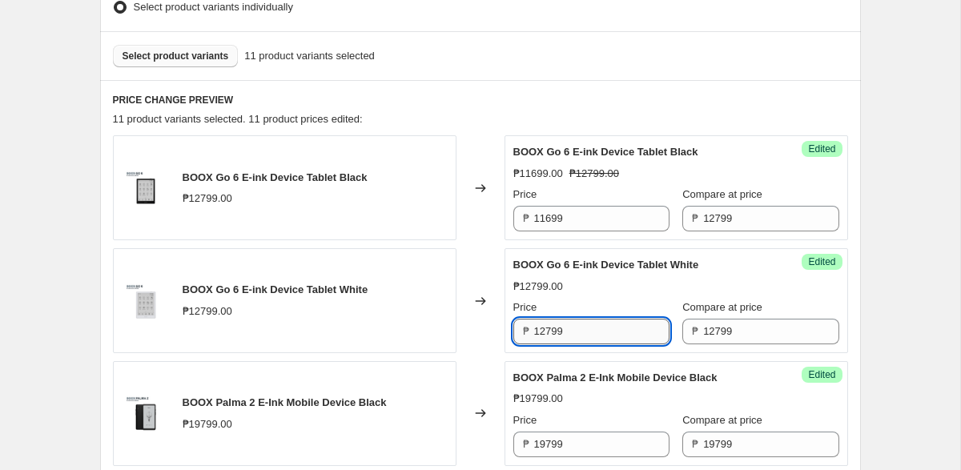
click at [600, 330] on input "12799" at bounding box center [601, 332] width 135 height 26
paste input "16"
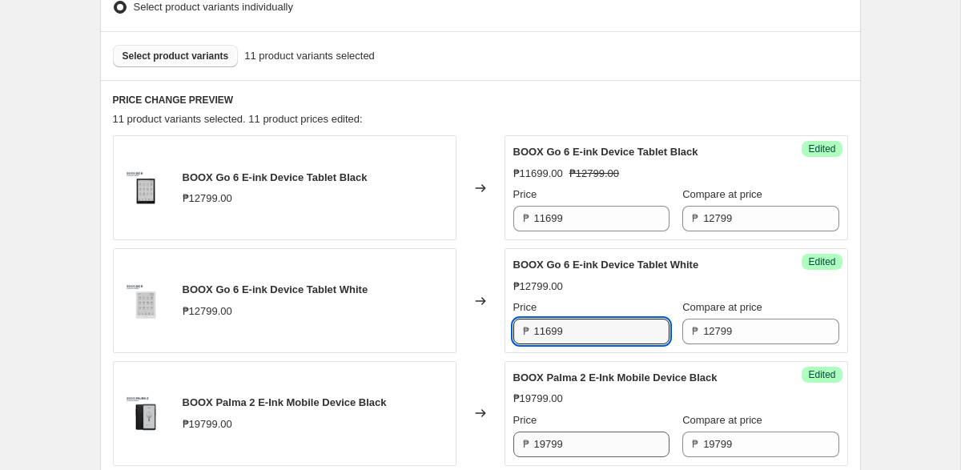
type input "11699"
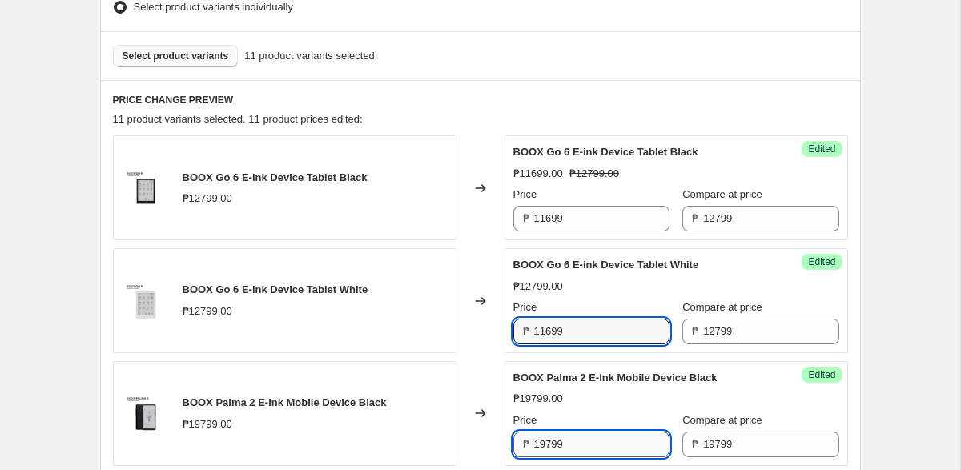
click at [585, 440] on input "19799" at bounding box center [601, 445] width 135 height 26
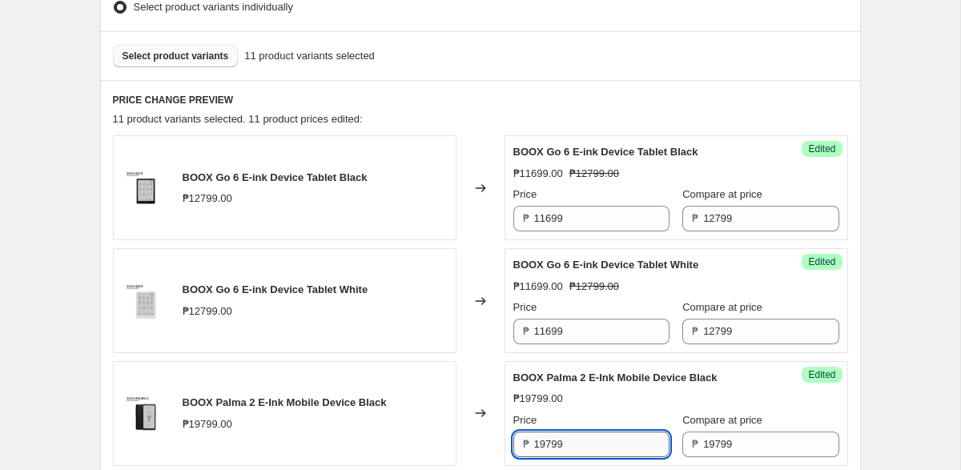
click at [585, 440] on input "19799" at bounding box center [601, 445] width 135 height 26
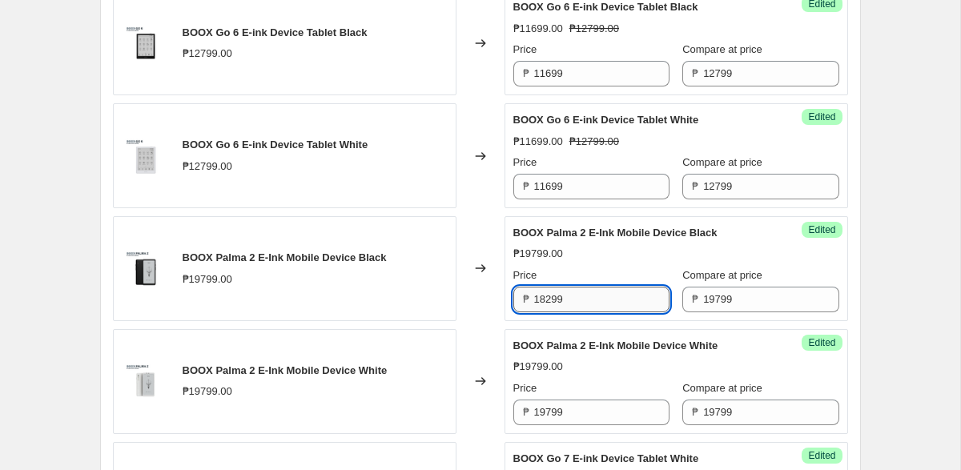
scroll to position [700, 0]
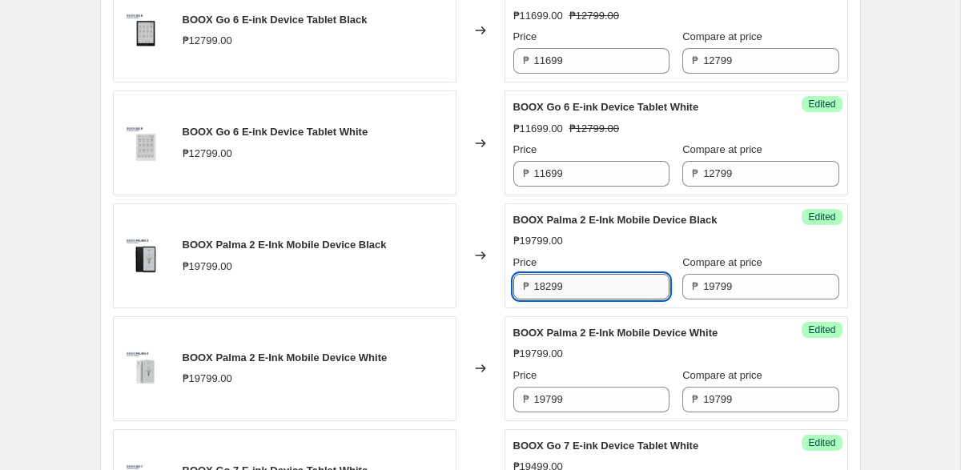
click at [601, 279] on input "18299" at bounding box center [601, 287] width 135 height 26
type input "18299"
click at [580, 390] on input "19799" at bounding box center [601, 400] width 135 height 26
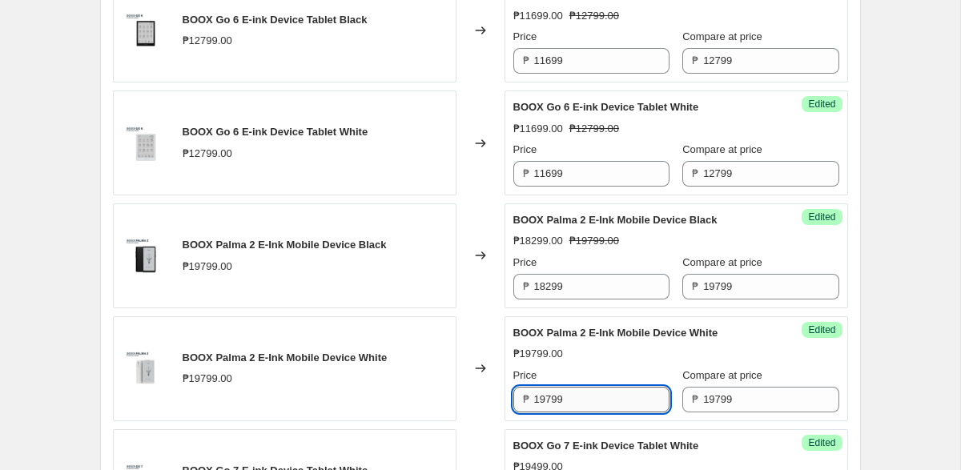
paste input "82"
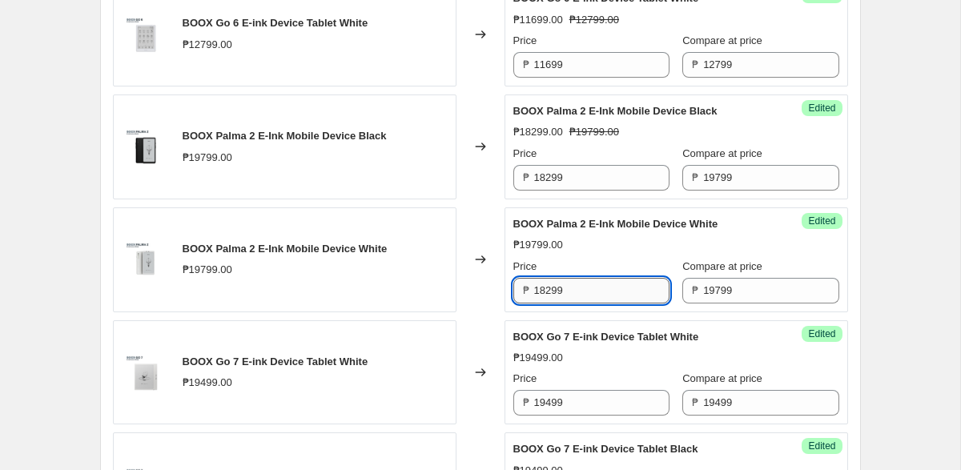
scroll to position [814, 0]
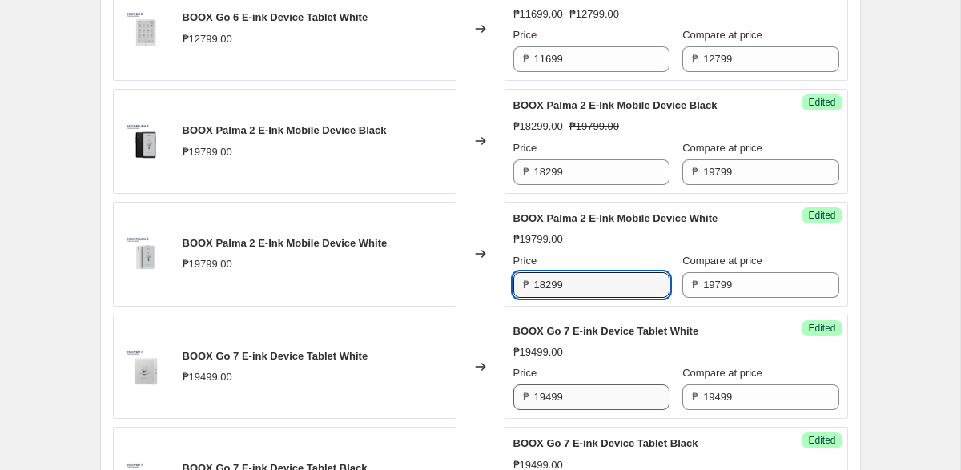
type input "18299"
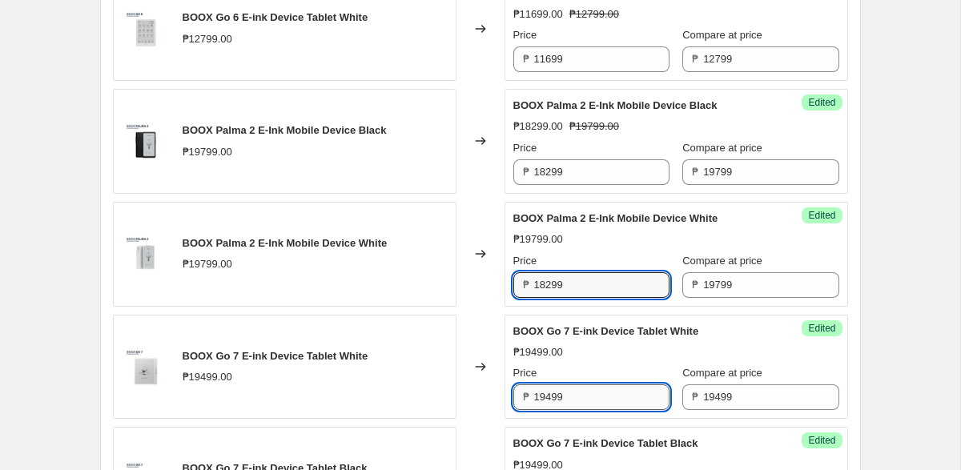
click at [581, 397] on input "19499" at bounding box center [601, 397] width 135 height 26
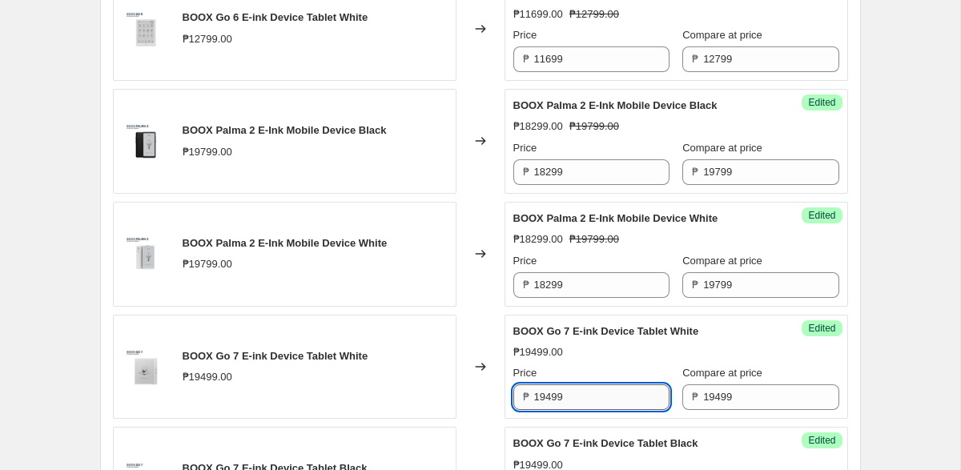
click at [581, 397] on input "19499" at bounding box center [601, 397] width 135 height 26
click at [581, 396] on input "17899" at bounding box center [601, 397] width 135 height 26
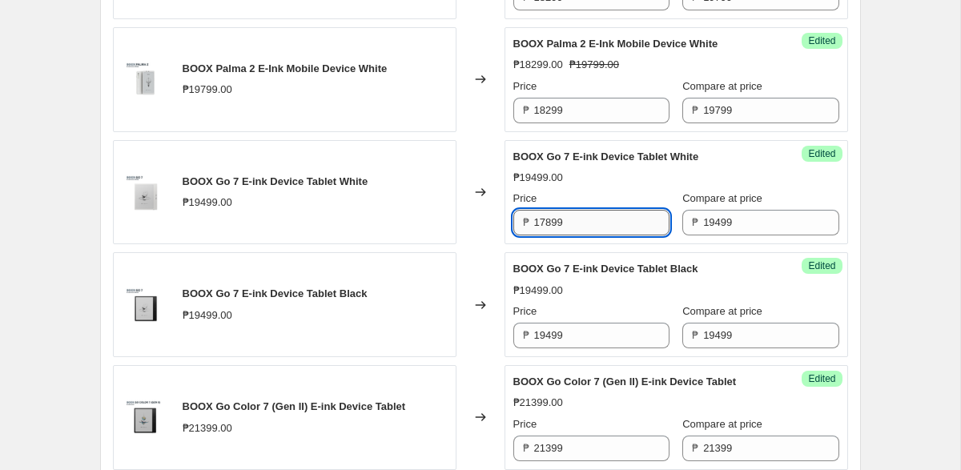
scroll to position [1005, 0]
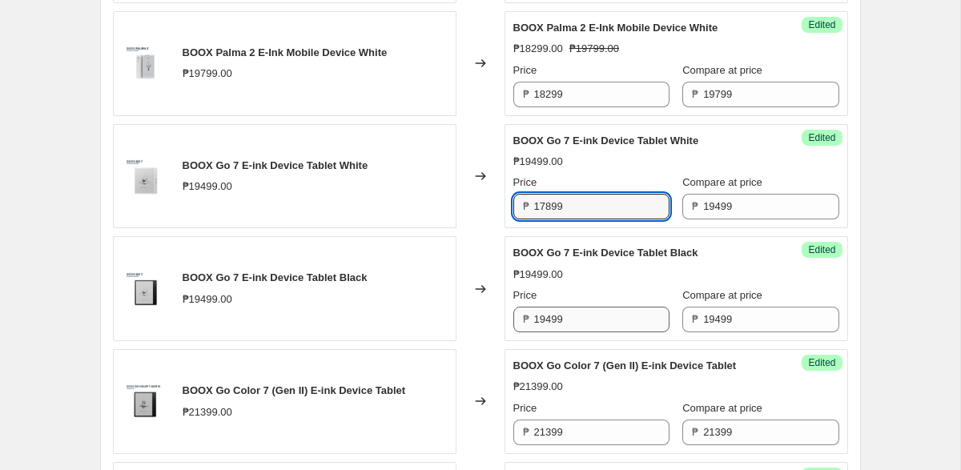
type input "17899"
click at [586, 318] on input "19499" at bounding box center [601, 320] width 135 height 26
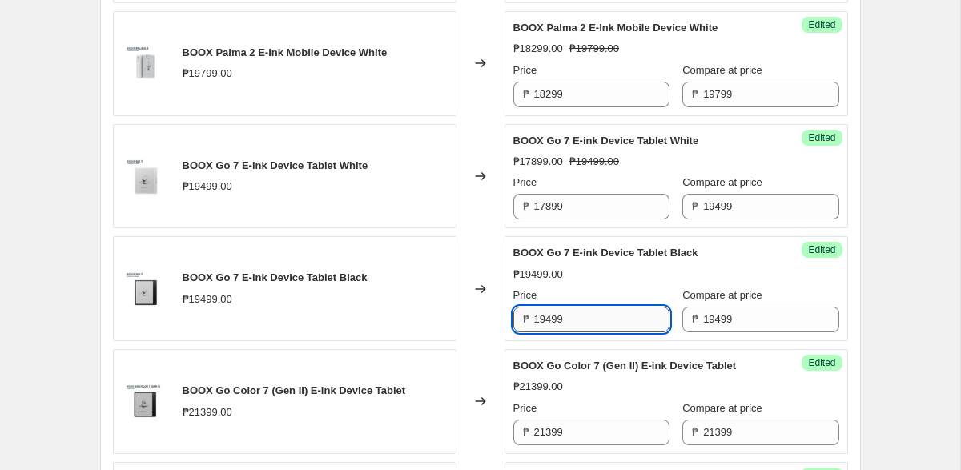
click at [583, 322] on input "19499" at bounding box center [601, 320] width 135 height 26
paste input "78"
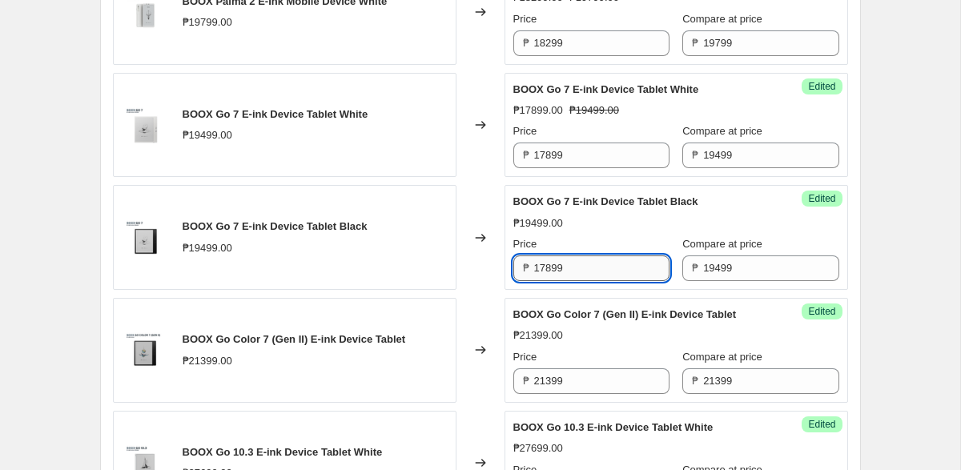
scroll to position [1082, 0]
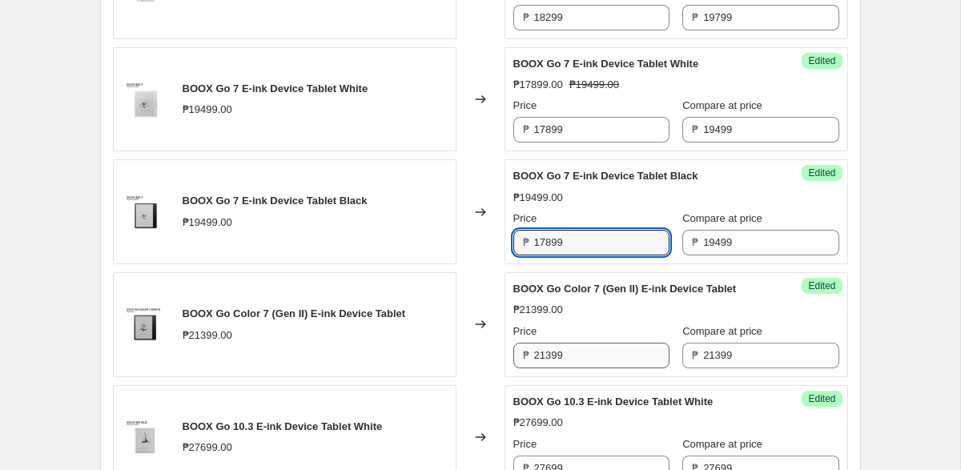
type input "17899"
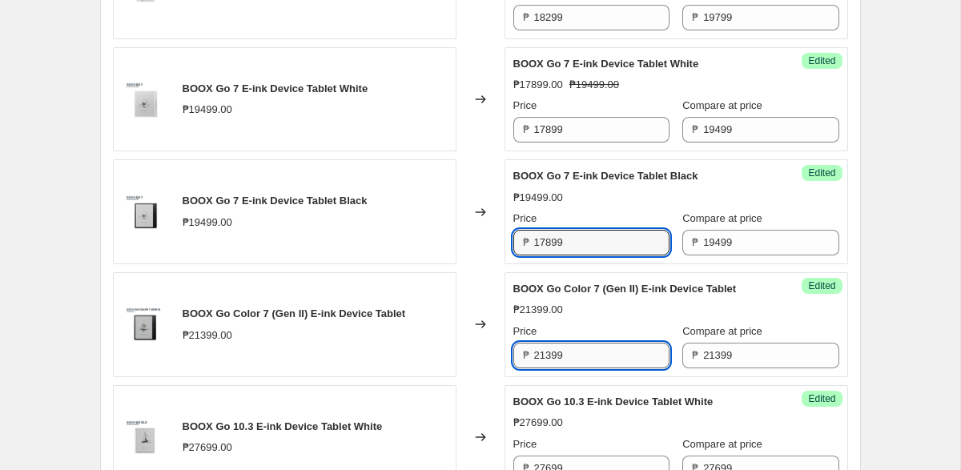
click at [579, 359] on input "21399" at bounding box center [601, 356] width 135 height 26
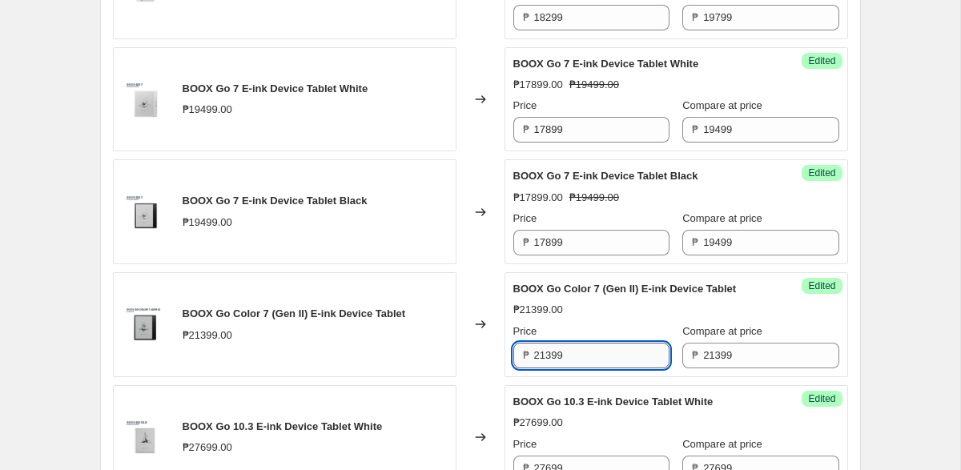
click at [579, 359] on input "21399" at bounding box center [601, 356] width 135 height 26
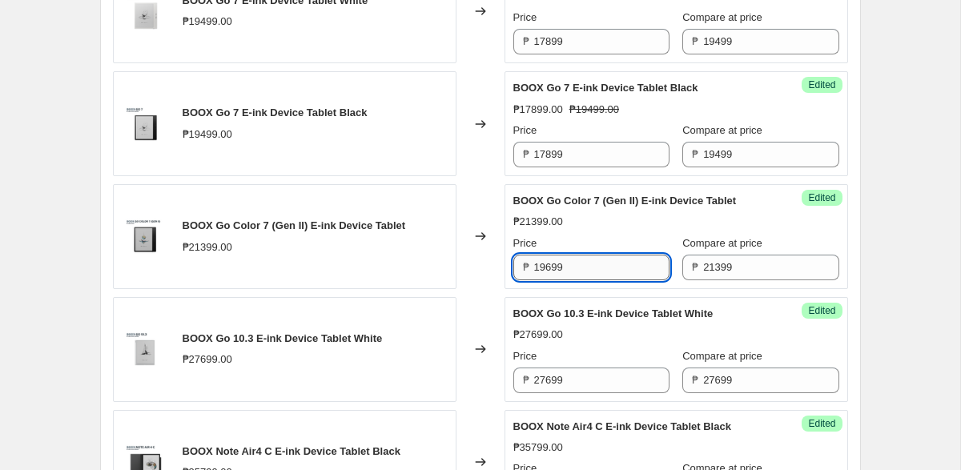
scroll to position [1229, 0]
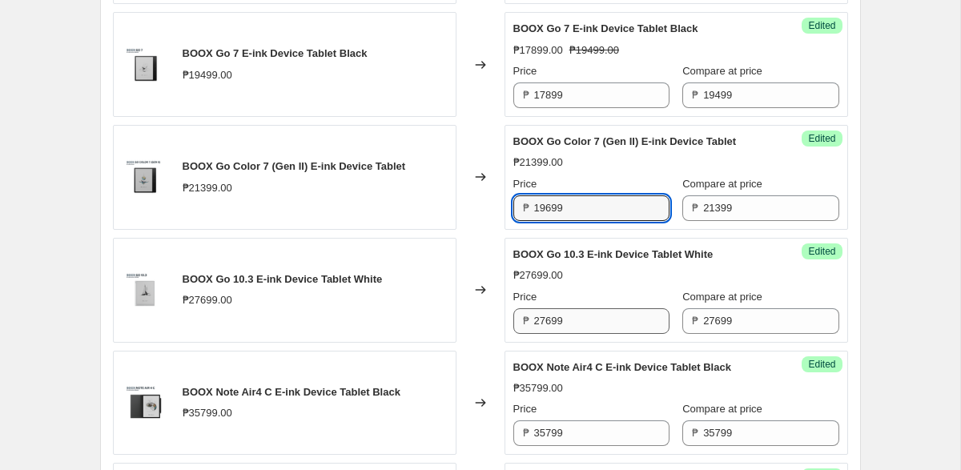
type input "19699"
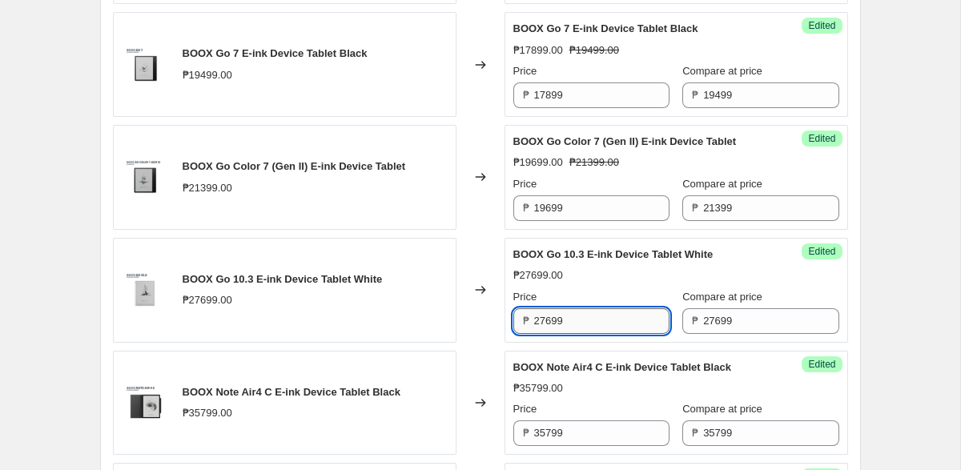
click at [585, 317] on input "27699" at bounding box center [601, 321] width 135 height 26
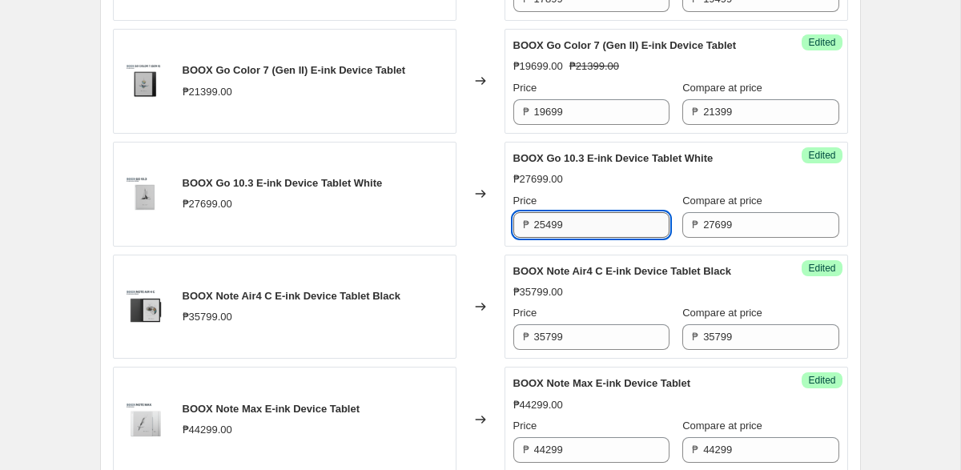
scroll to position [1340, 0]
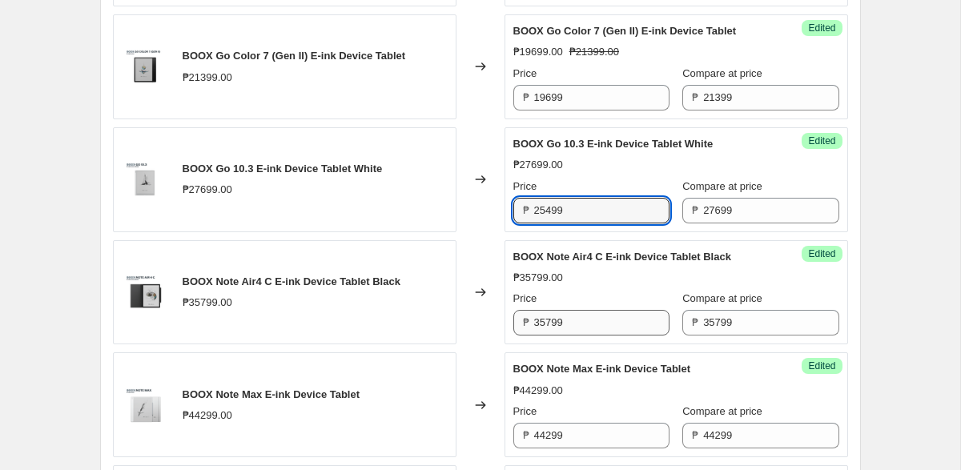
type input "25499"
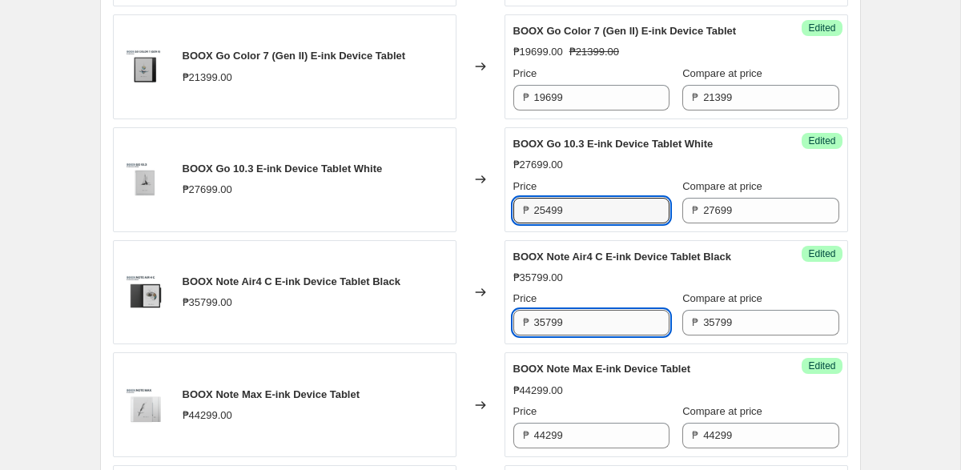
click at [584, 331] on input "35799" at bounding box center [601, 323] width 135 height 26
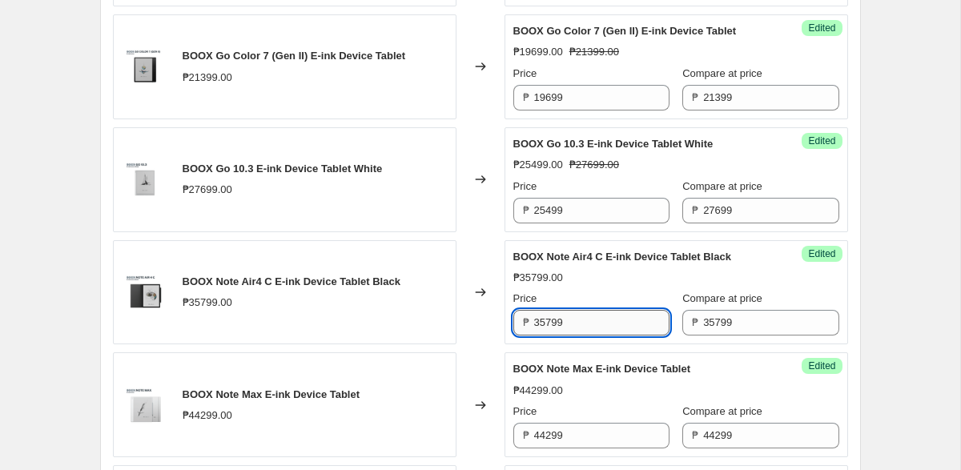
click at [584, 331] on input "35799" at bounding box center [601, 323] width 135 height 26
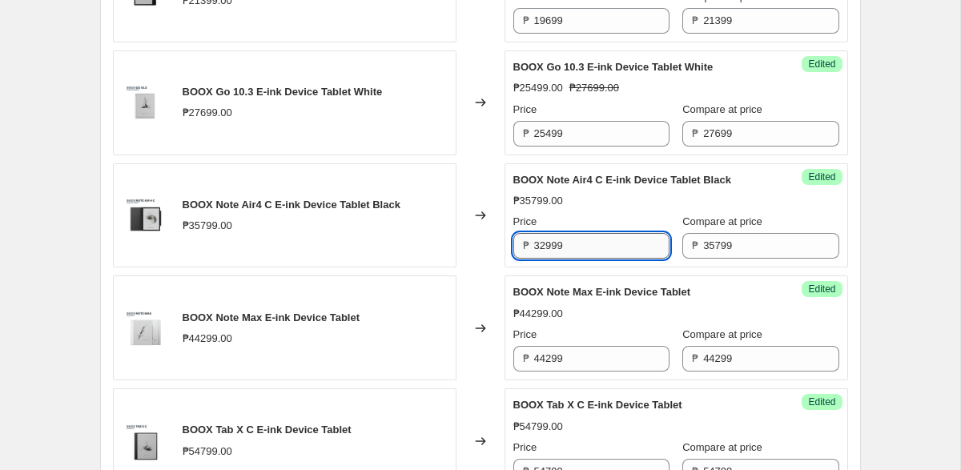
scroll to position [1478, 0]
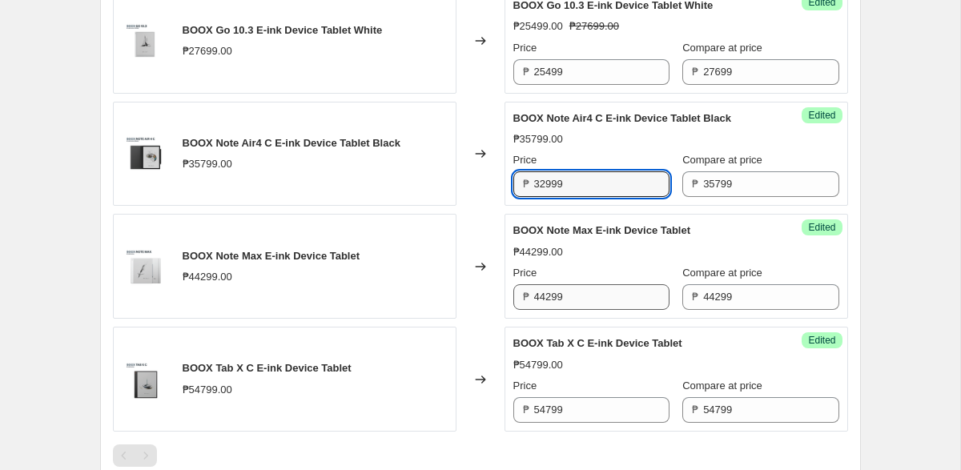
type input "32999"
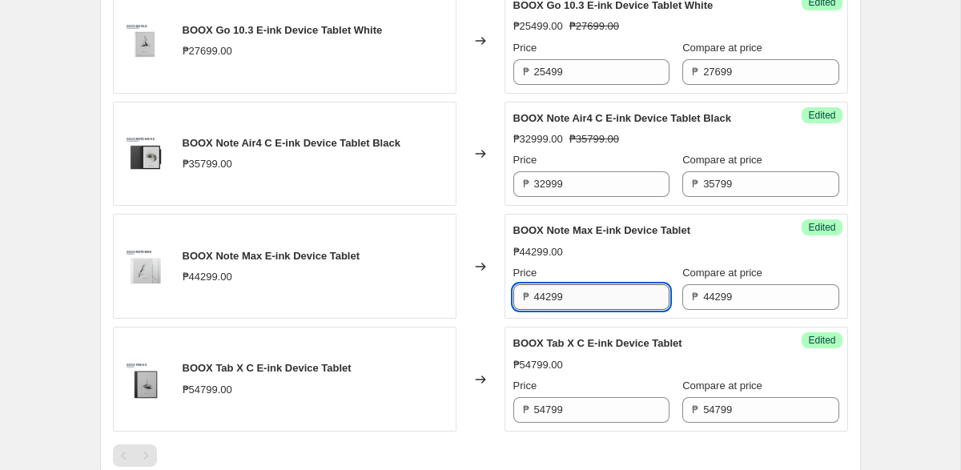
click at [601, 304] on input "44299" at bounding box center [601, 297] width 135 height 26
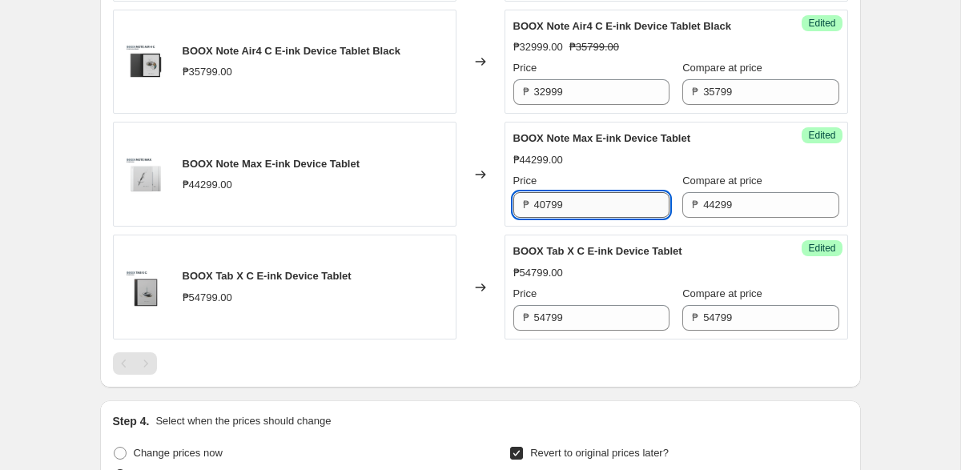
scroll to position [1583, 0]
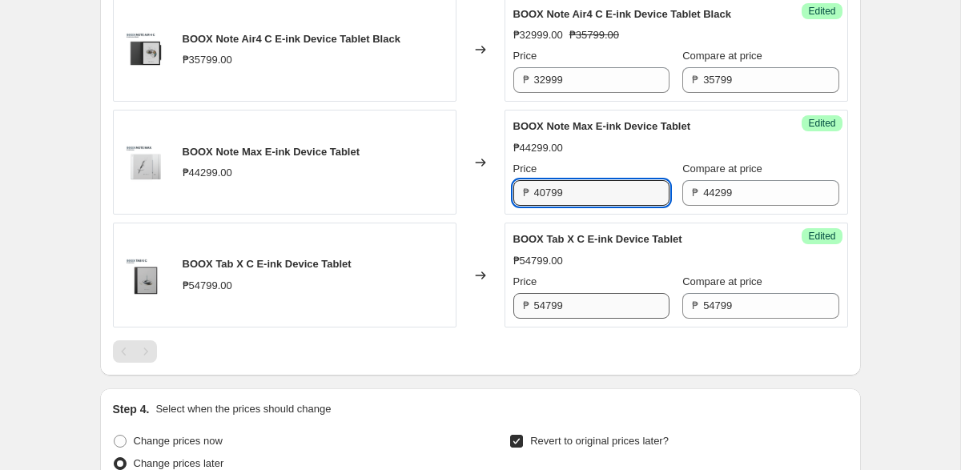
type input "40799"
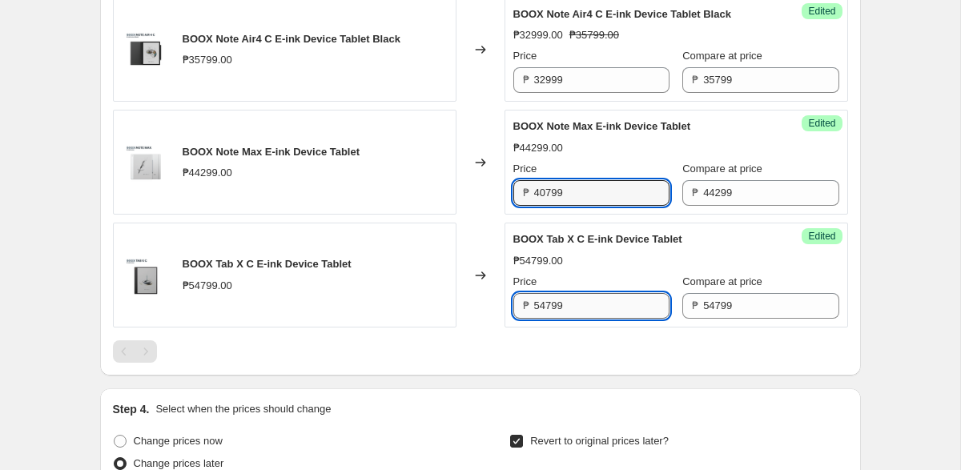
click at [585, 304] on input "54799" at bounding box center [601, 306] width 135 height 26
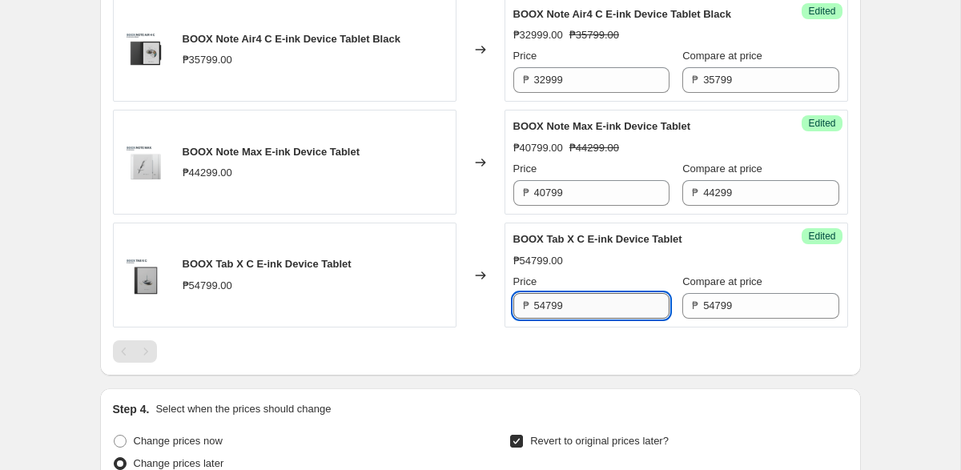
click at [585, 304] on input "54799" at bounding box center [601, 306] width 135 height 26
type input "50499"
click at [588, 345] on div at bounding box center [480, 351] width 735 height 22
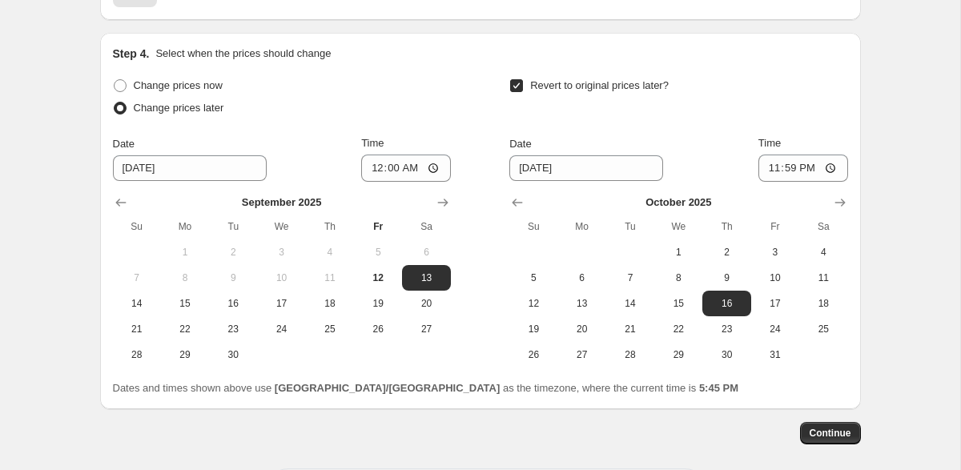
scroll to position [2010, 0]
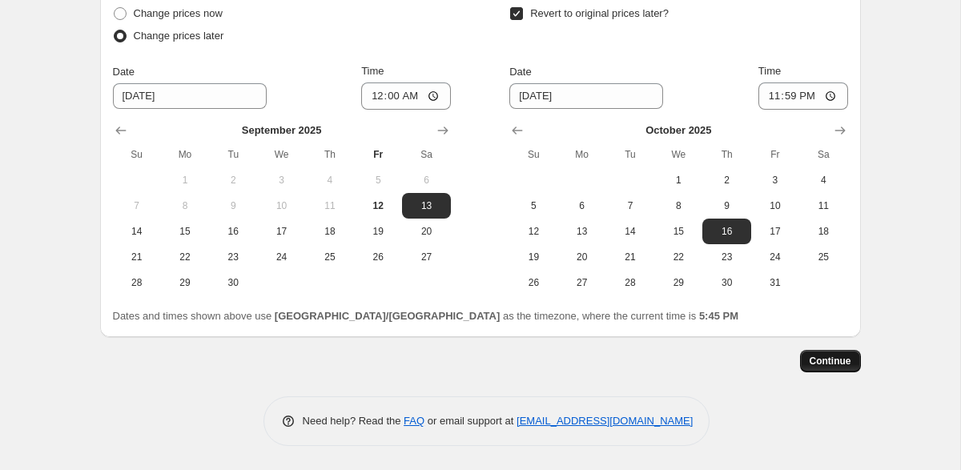
click at [827, 361] on span "Continue" at bounding box center [831, 361] width 42 height 13
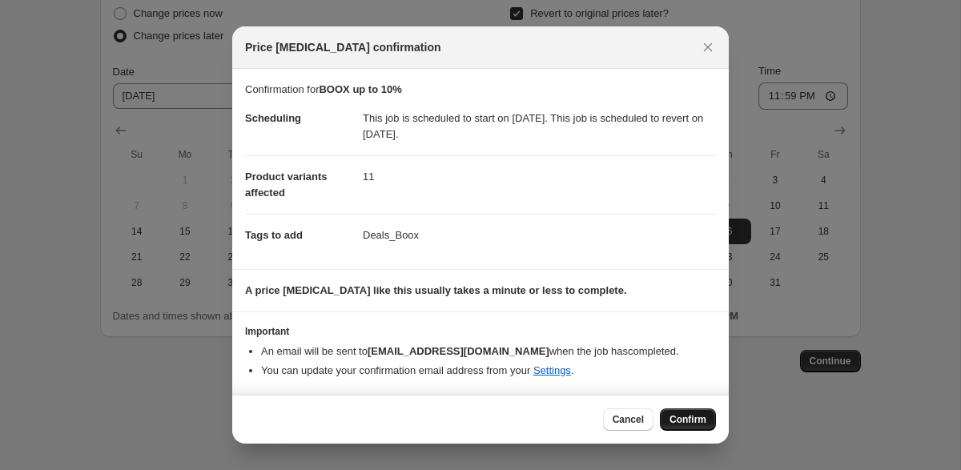
click at [693, 410] on button "Confirm" at bounding box center [688, 419] width 56 height 22
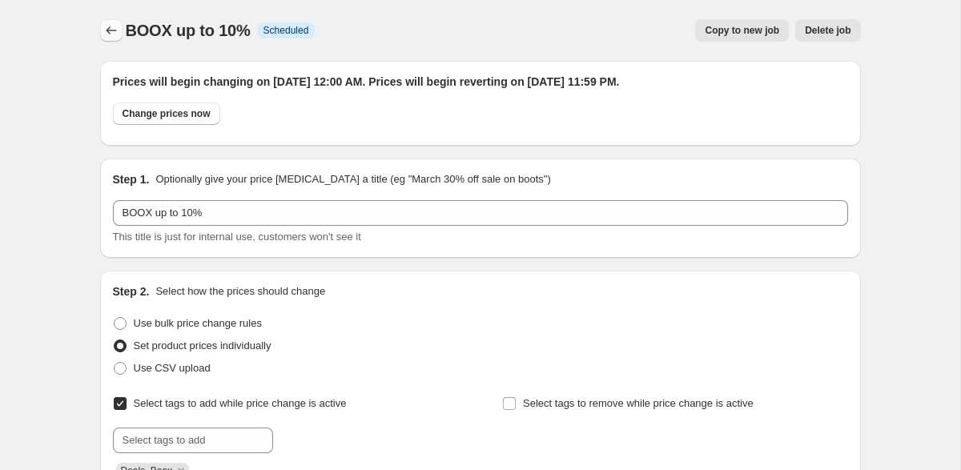
click at [108, 26] on icon "Price change jobs" at bounding box center [111, 30] width 16 height 16
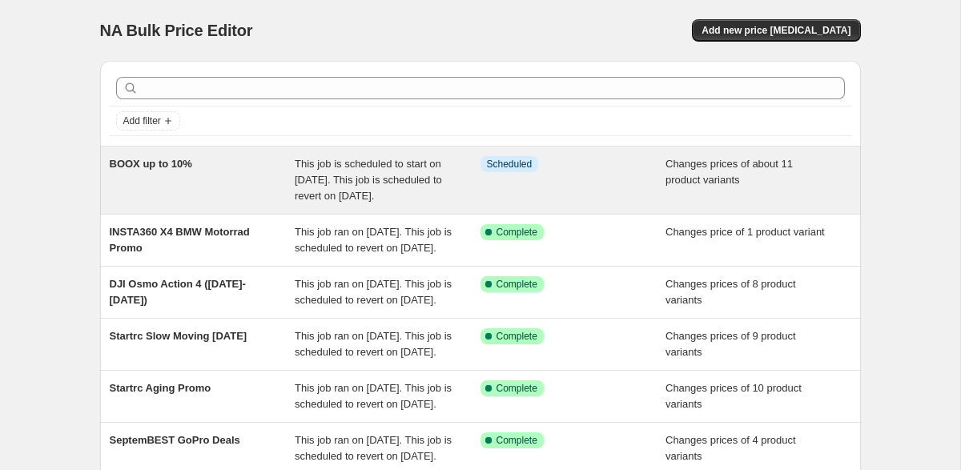
click at [381, 182] on span "This job is scheduled to start on [DATE]. This job is scheduled to revert on [D…" at bounding box center [368, 180] width 147 height 44
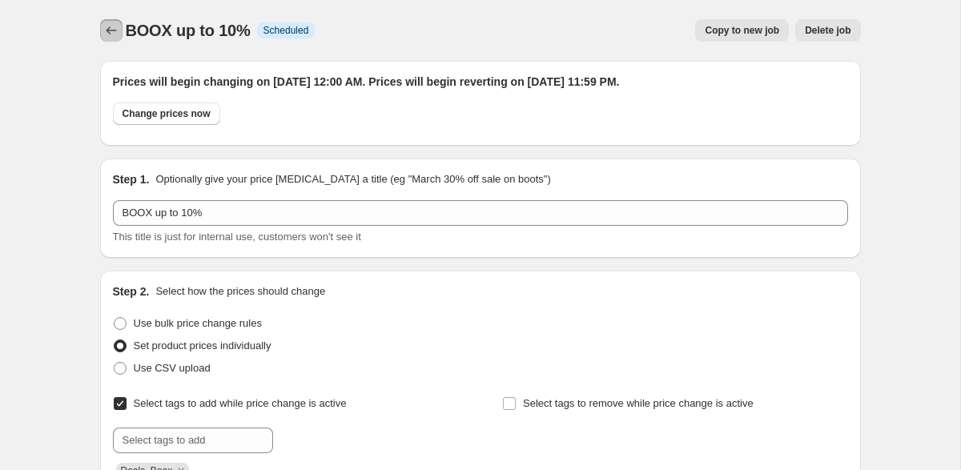
click at [111, 38] on icon "Price change jobs" at bounding box center [111, 30] width 16 height 16
